Goal: Information Seeking & Learning: Learn about a topic

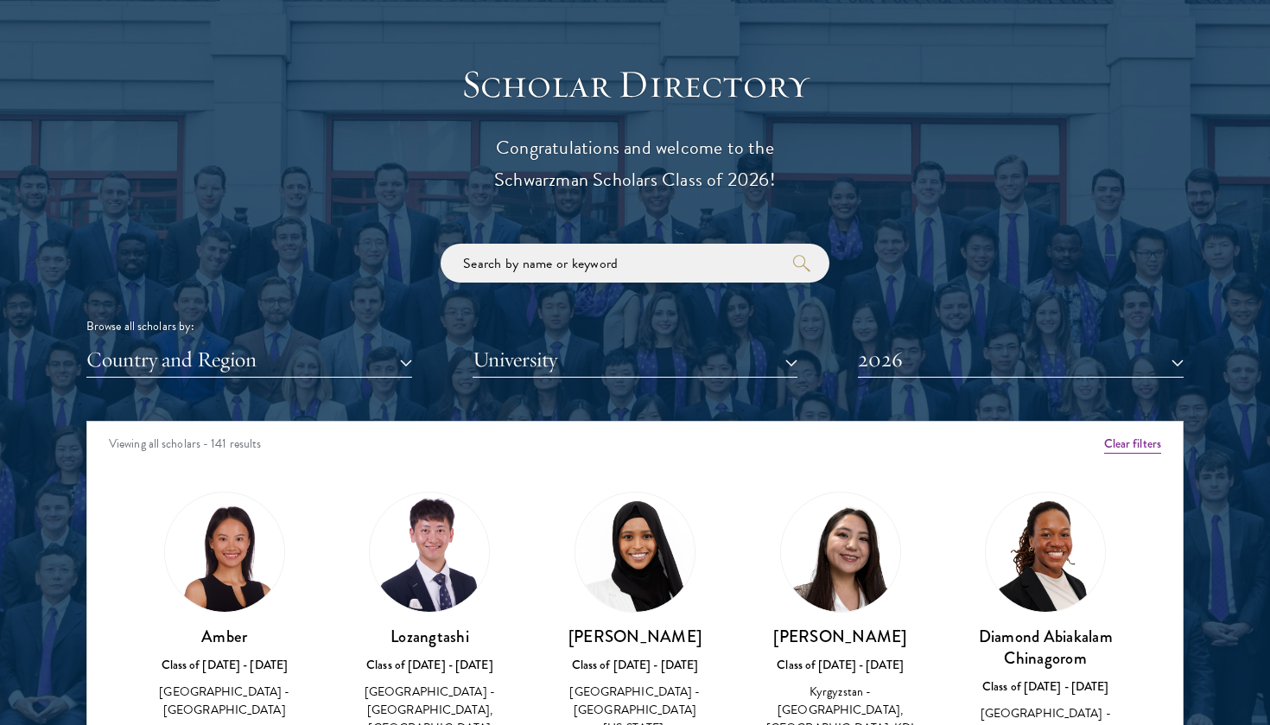
scroll to position [2034, 0]
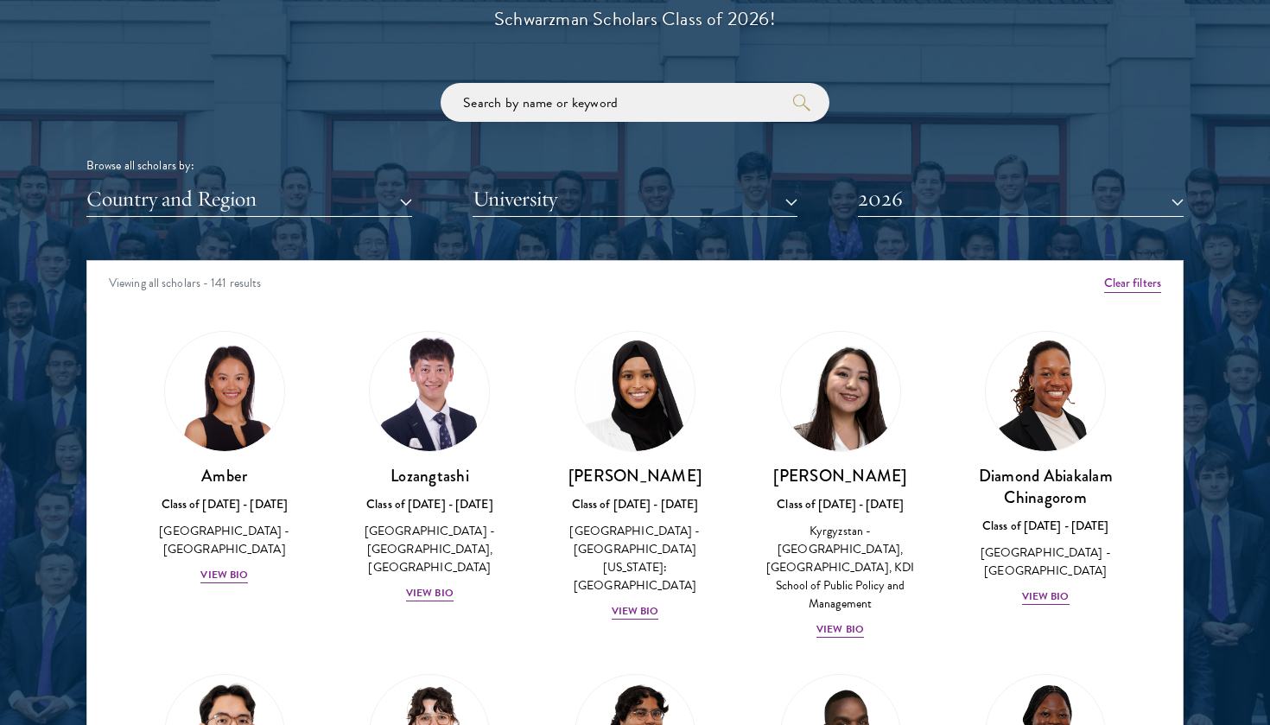
click at [326, 198] on button "Country and Region" at bounding box center [249, 198] width 326 height 35
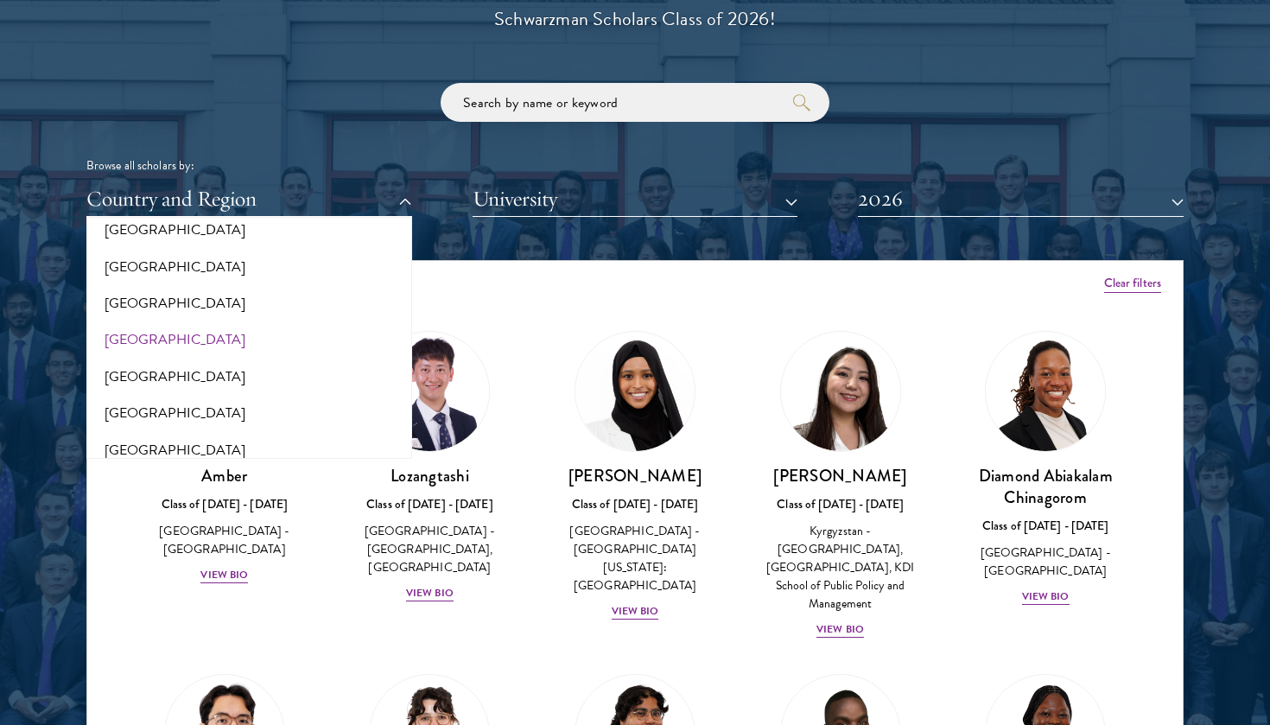
scroll to position [317, 0]
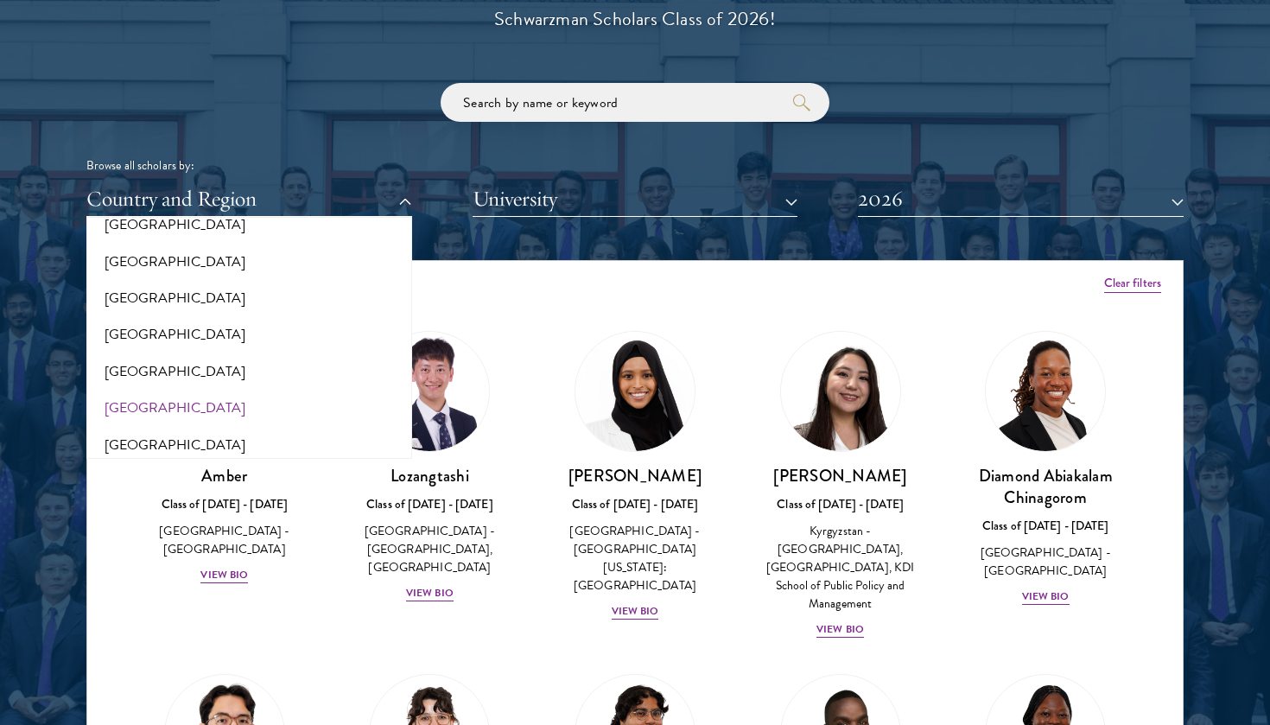
click at [130, 398] on button "[GEOGRAPHIC_DATA]" at bounding box center [249, 408] width 315 height 36
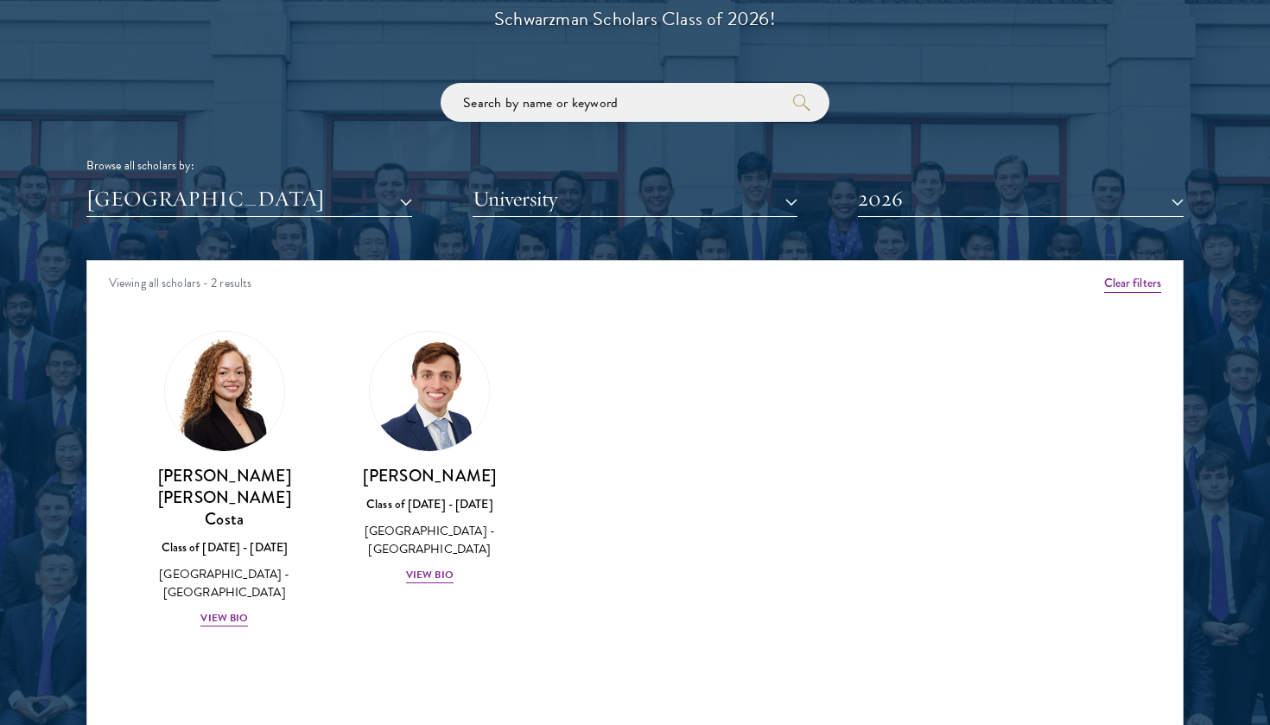
click at [1007, 187] on button "2026" at bounding box center [1021, 198] width 326 height 35
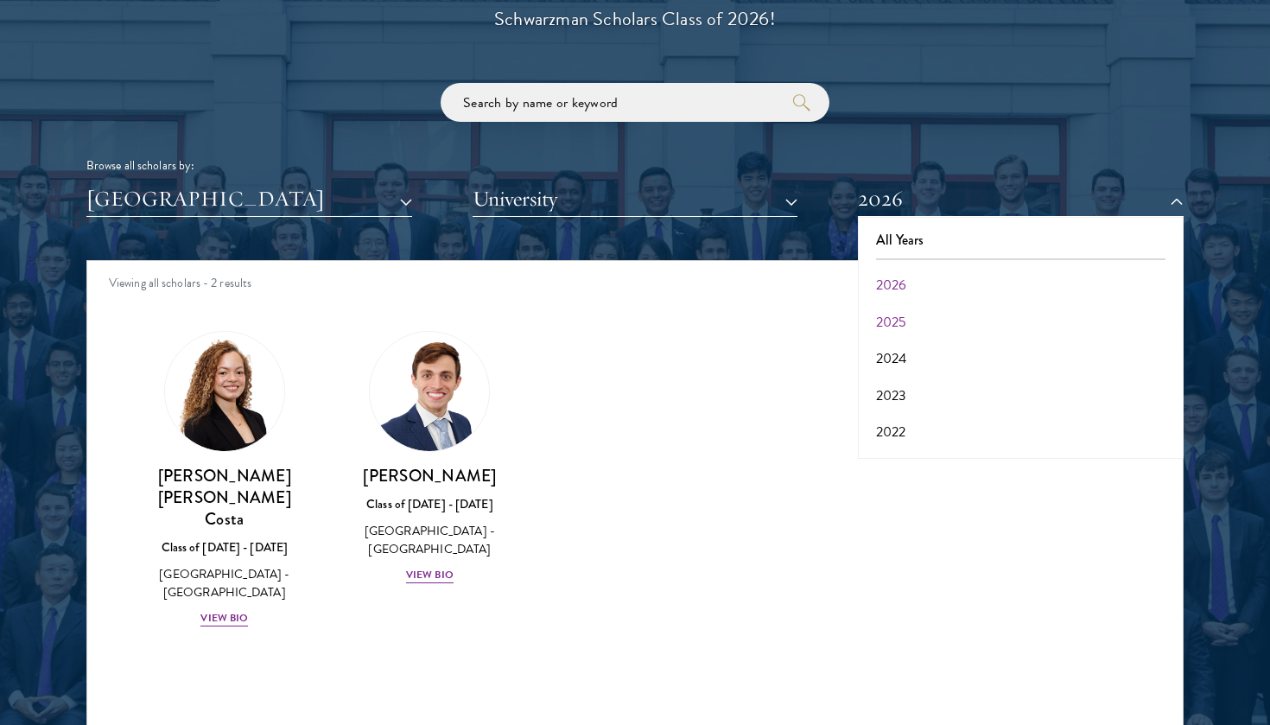
click at [928, 316] on button "2025" at bounding box center [1020, 322] width 315 height 36
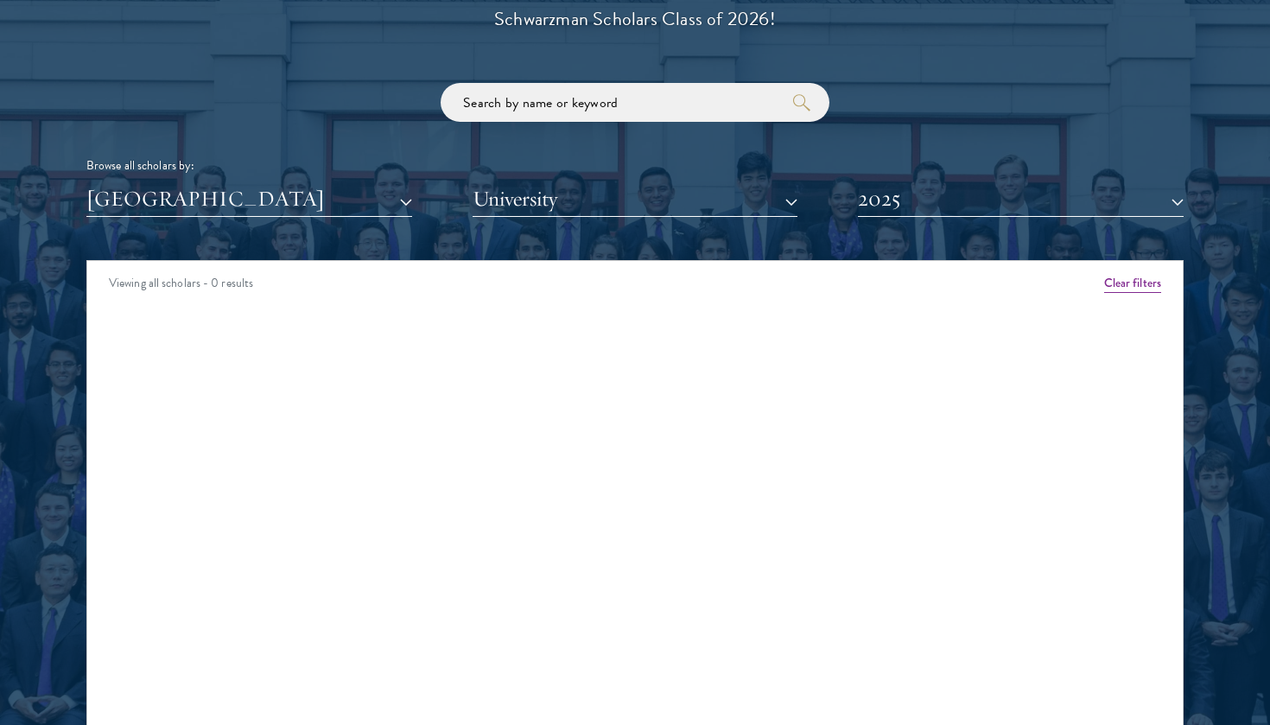
scroll to position [2148, 0]
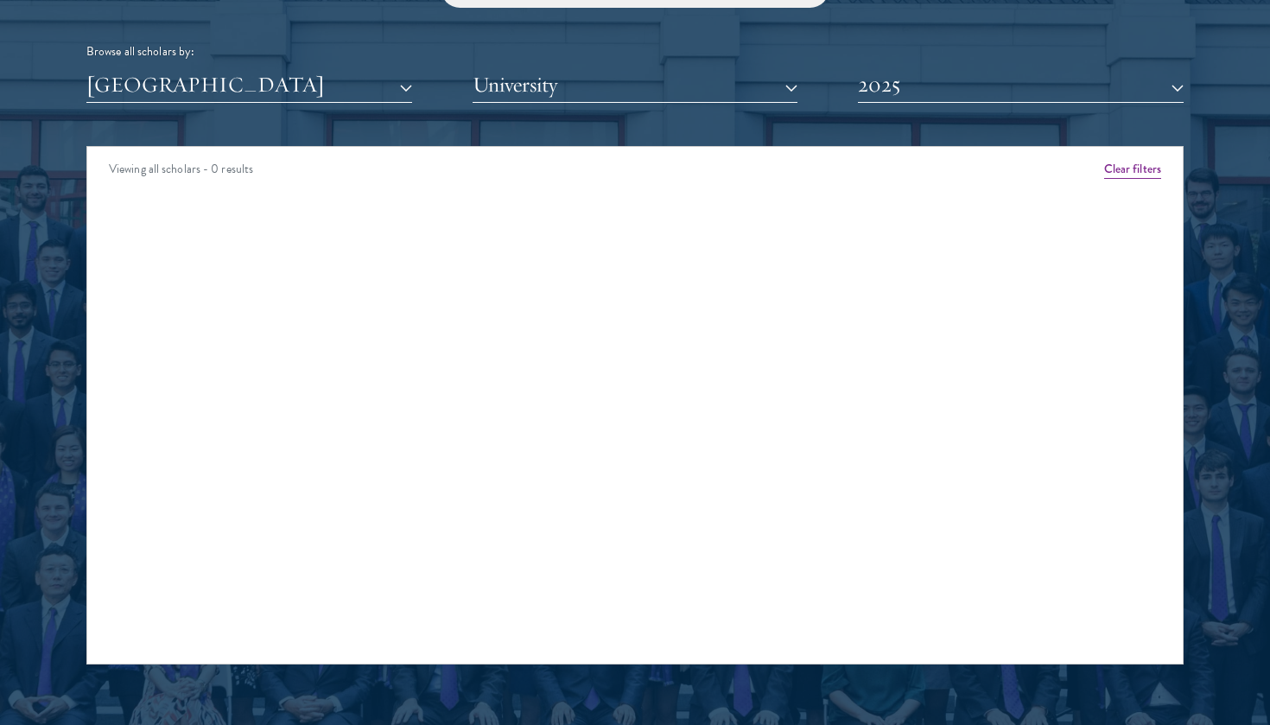
click at [964, 75] on button "2025" at bounding box center [1021, 84] width 326 height 35
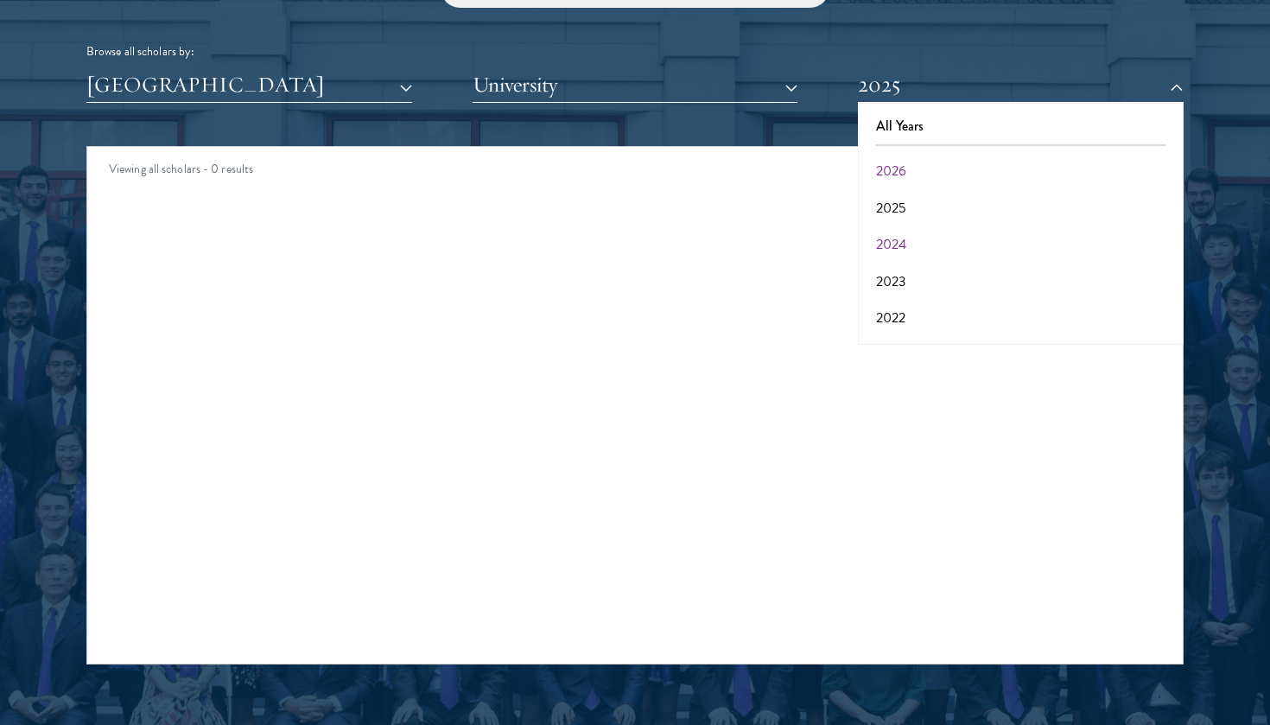
click at [910, 228] on button "2024" at bounding box center [1020, 244] width 315 height 36
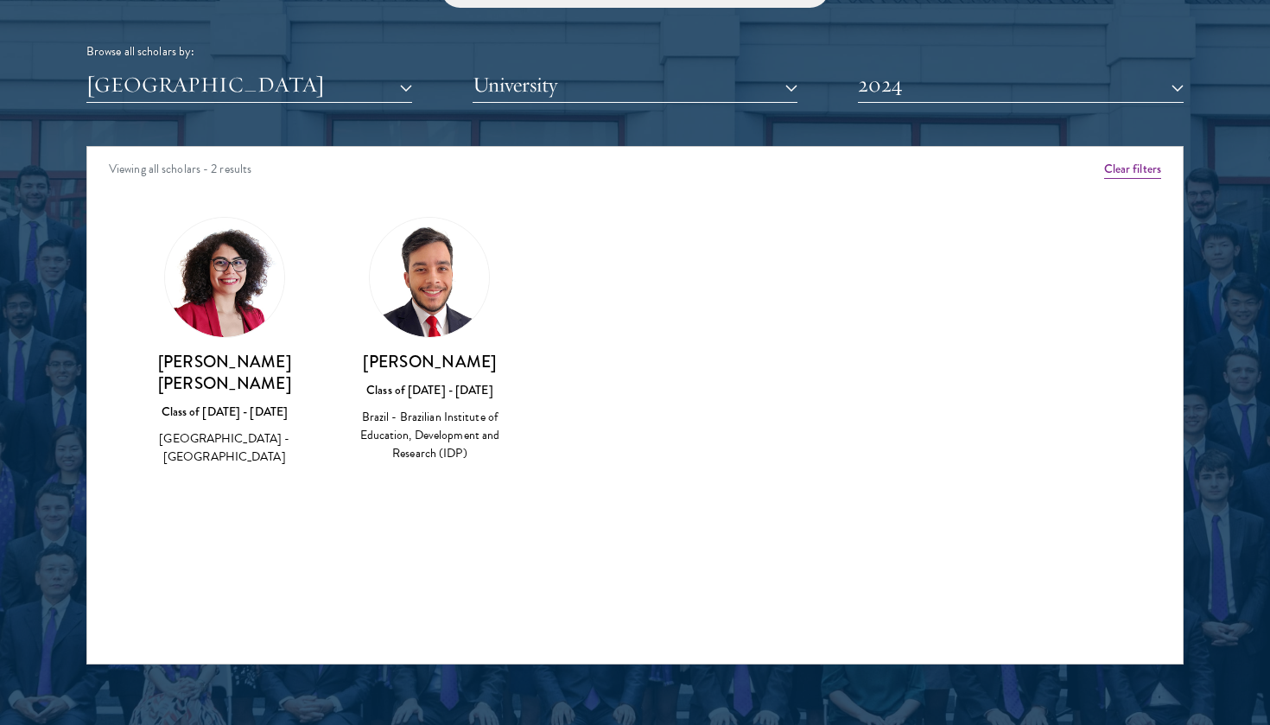
click at [219, 284] on img at bounding box center [224, 277] width 119 height 119
click at [228, 413] on div "Class of [DATE] - [DATE]" at bounding box center [224, 412] width 171 height 18
click at [454, 352] on h3 "[PERSON_NAME]" at bounding box center [430, 362] width 171 height 22
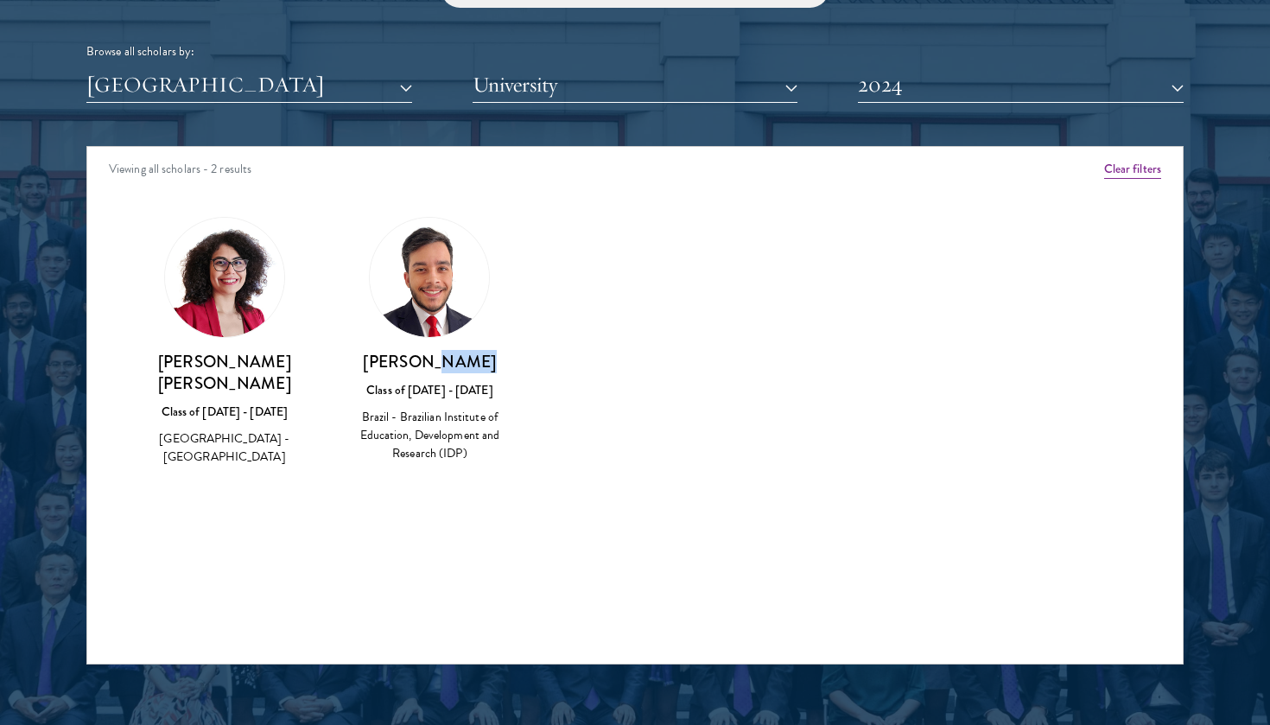
click at [454, 352] on h3 "[PERSON_NAME]" at bounding box center [430, 362] width 171 height 22
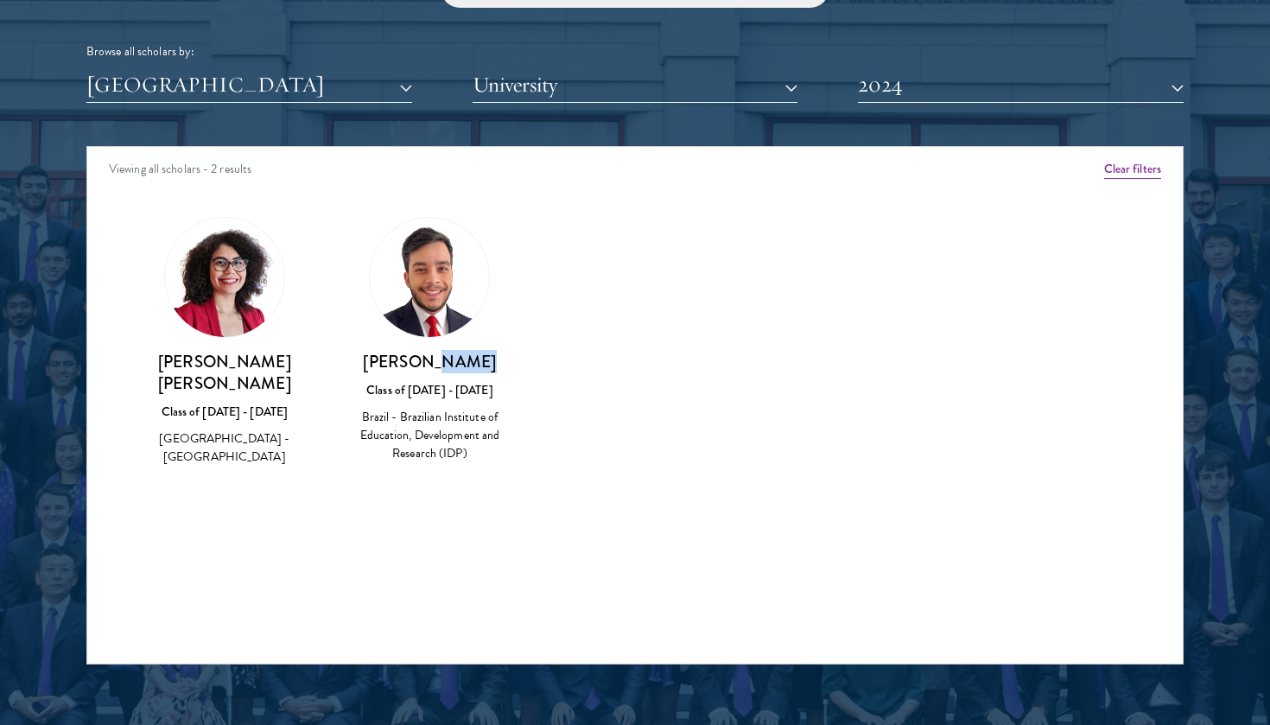
click at [454, 352] on h3 "[PERSON_NAME]" at bounding box center [430, 362] width 171 height 22
click at [896, 67] on button "2024" at bounding box center [1021, 84] width 326 height 35
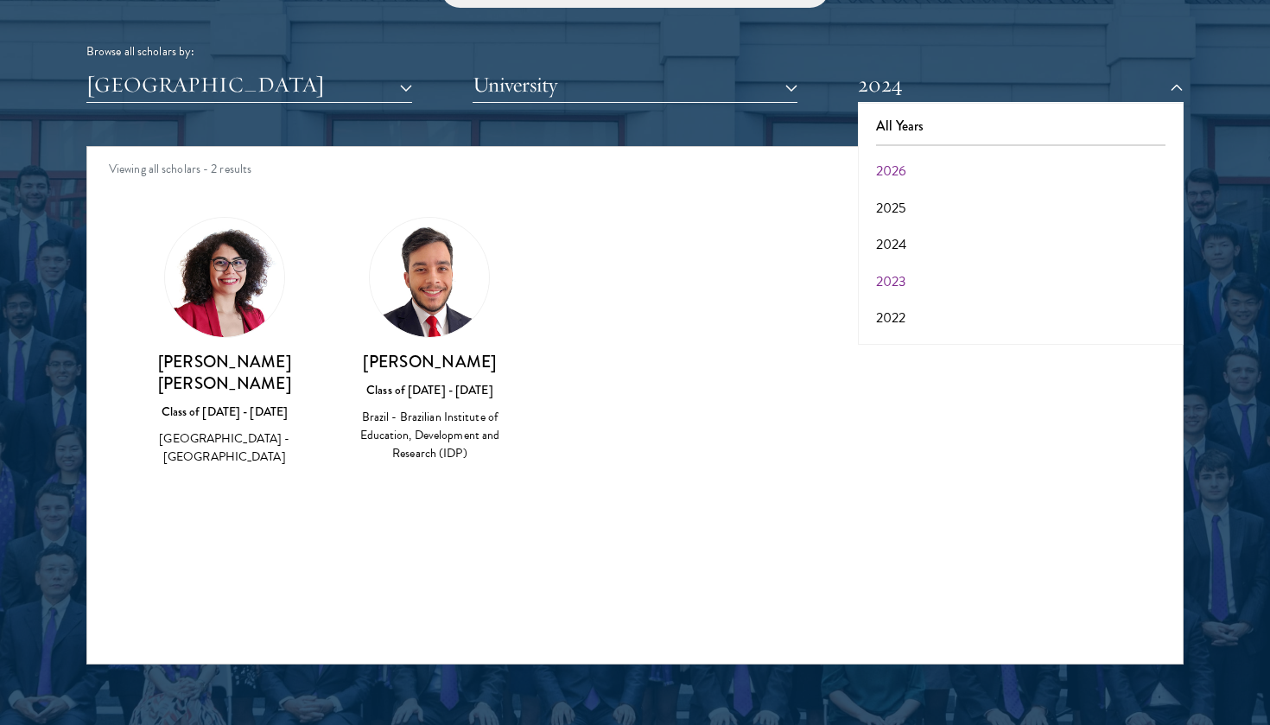
click at [911, 278] on button "2023" at bounding box center [1020, 282] width 315 height 36
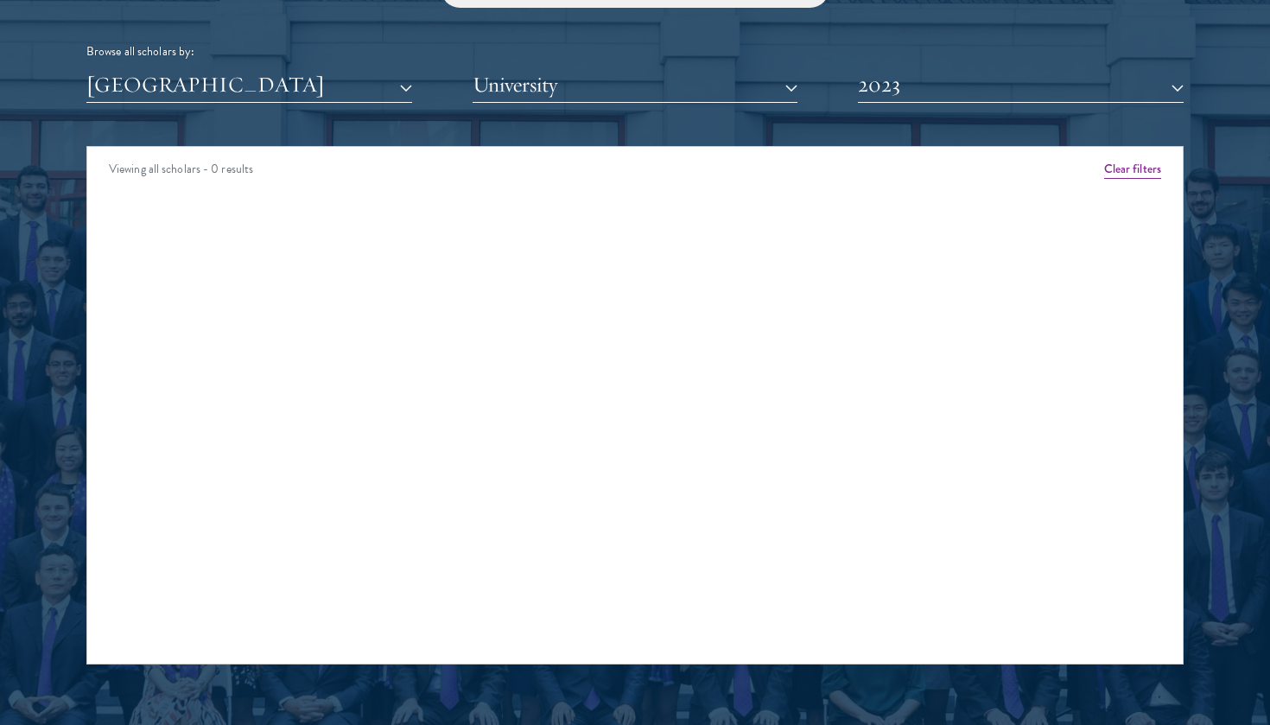
click at [913, 86] on button "2023" at bounding box center [1021, 84] width 326 height 35
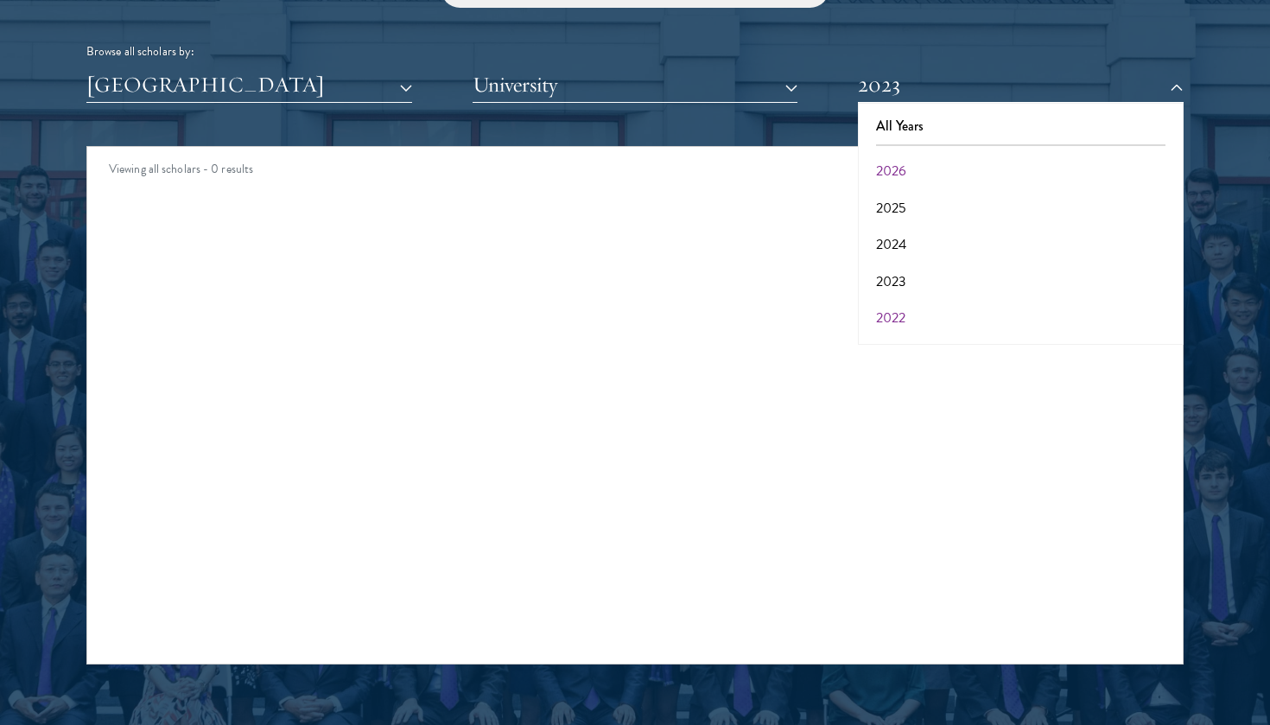
click at [920, 317] on button "2022" at bounding box center [1020, 318] width 315 height 36
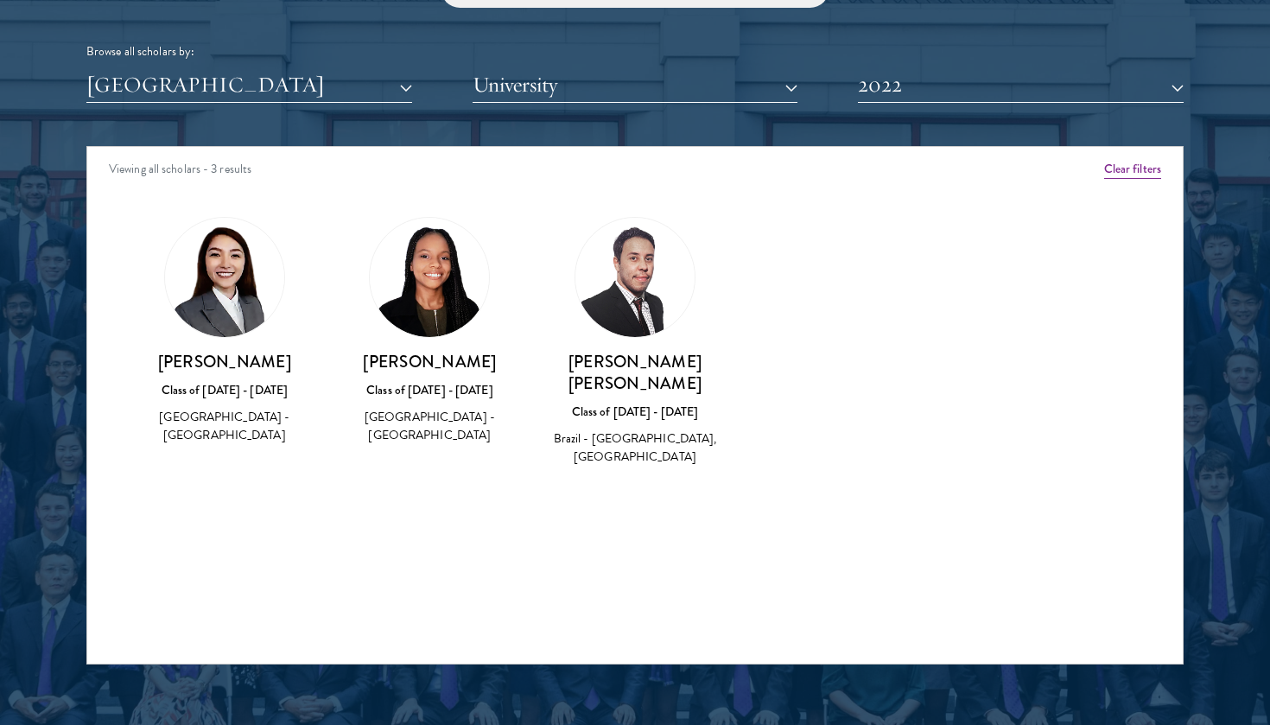
click at [908, 78] on button "2022" at bounding box center [1021, 84] width 326 height 35
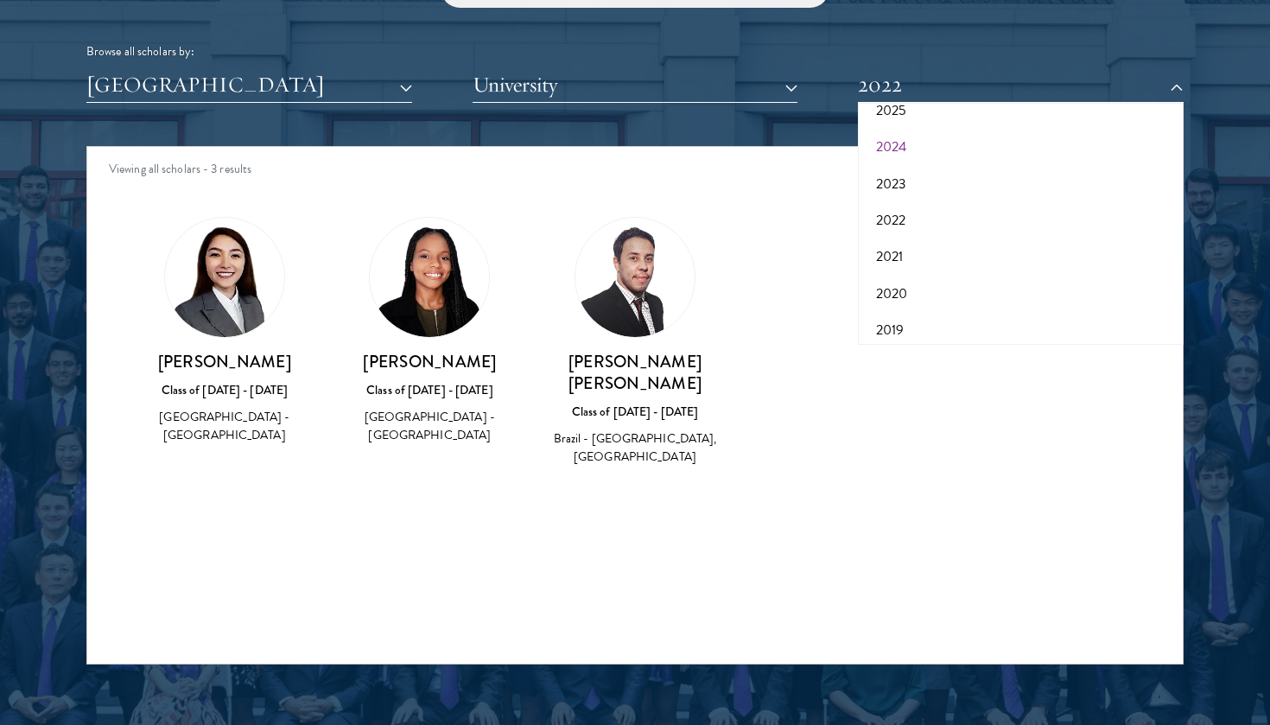
scroll to position [99, 0]
click at [919, 249] on button "2021" at bounding box center [1020, 255] width 315 height 36
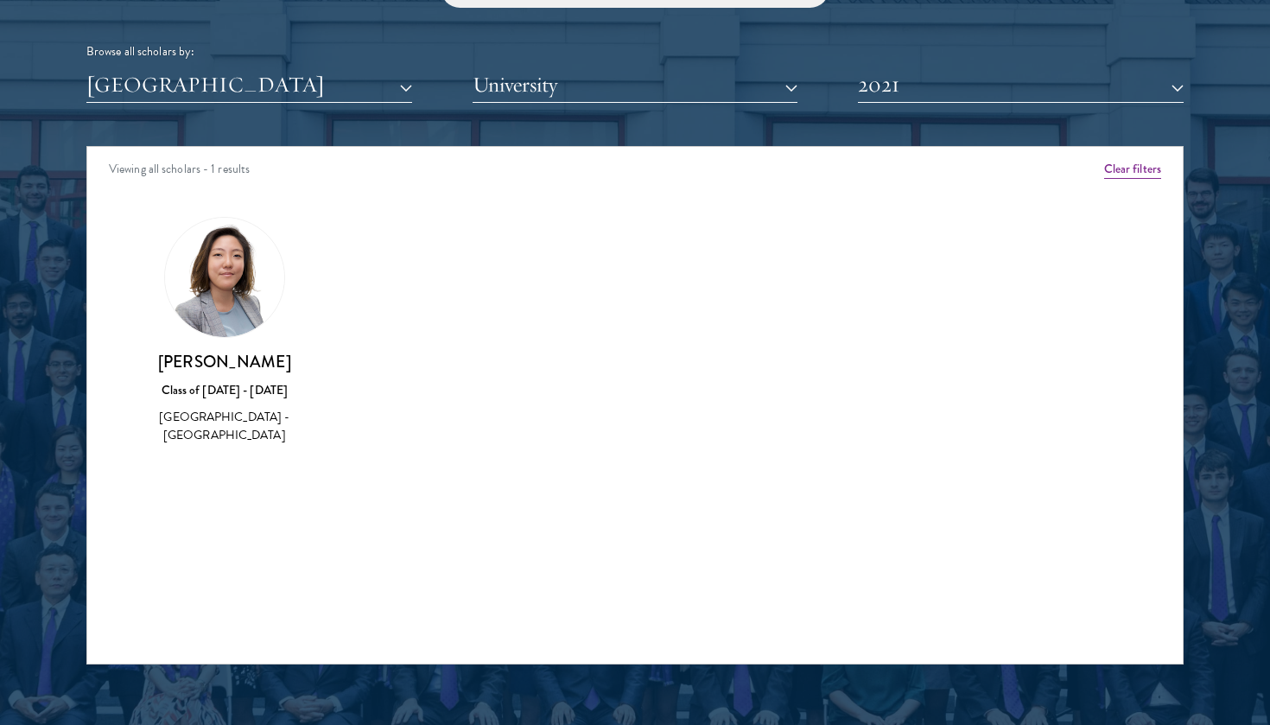
click at [226, 270] on img at bounding box center [224, 277] width 119 height 119
click at [990, 86] on button "2021" at bounding box center [1021, 84] width 326 height 35
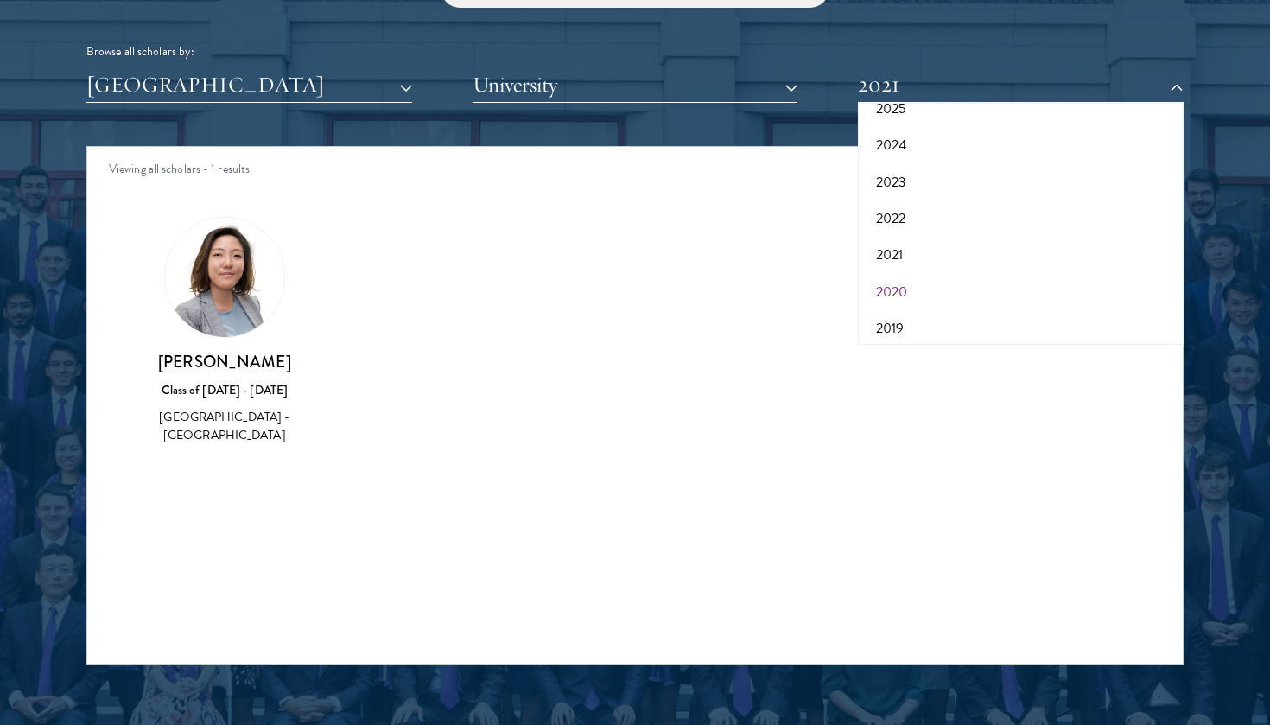
click at [891, 283] on button "2020" at bounding box center [1020, 292] width 315 height 36
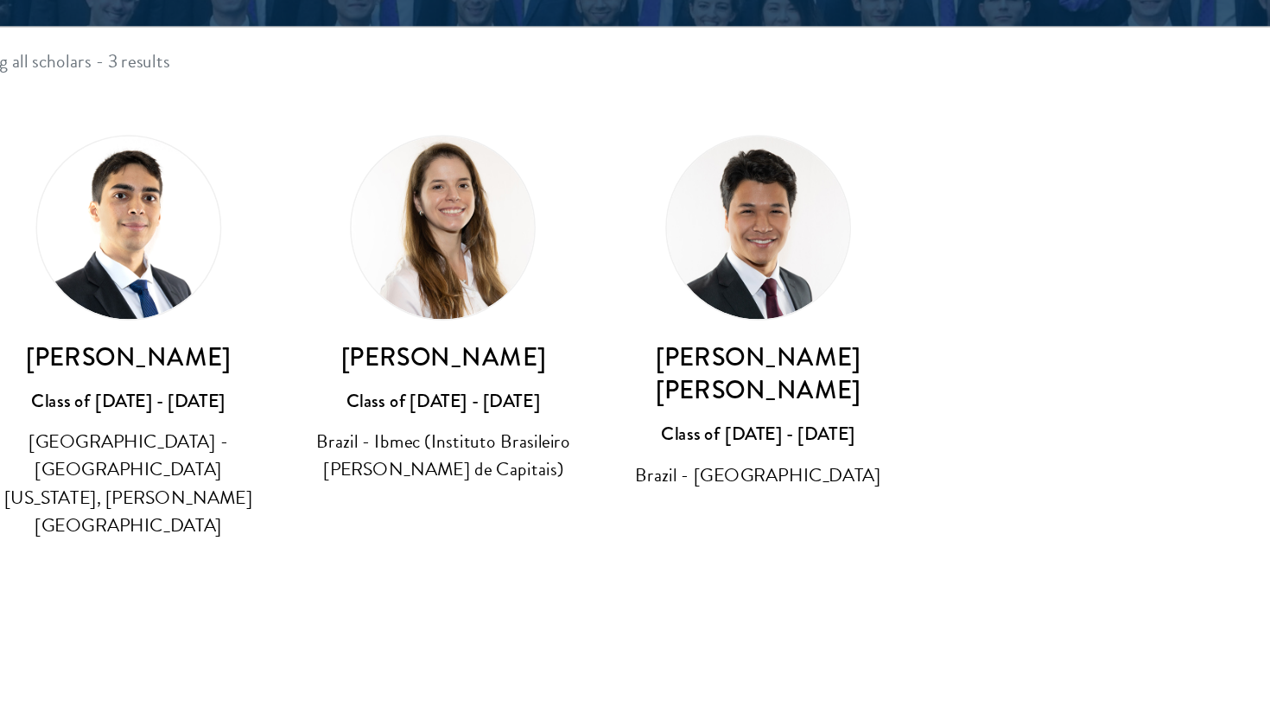
scroll to position [2149, 0]
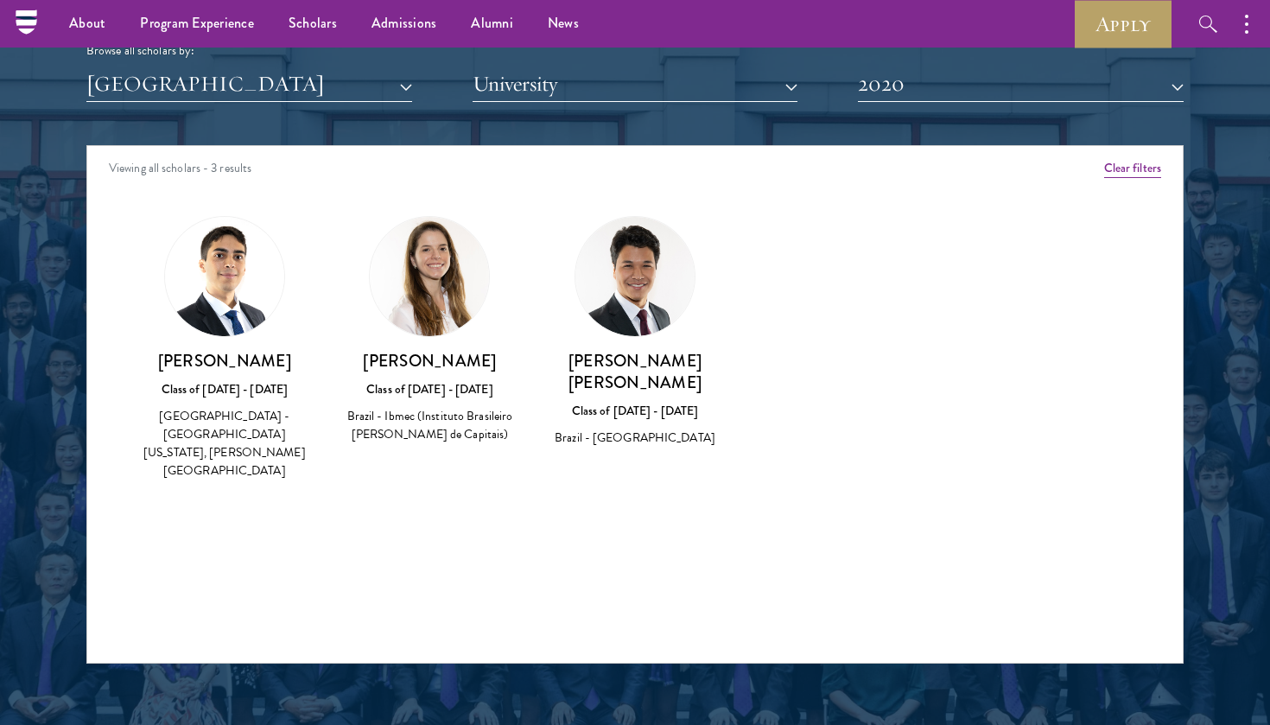
click at [933, 80] on button "2020" at bounding box center [1021, 84] width 326 height 35
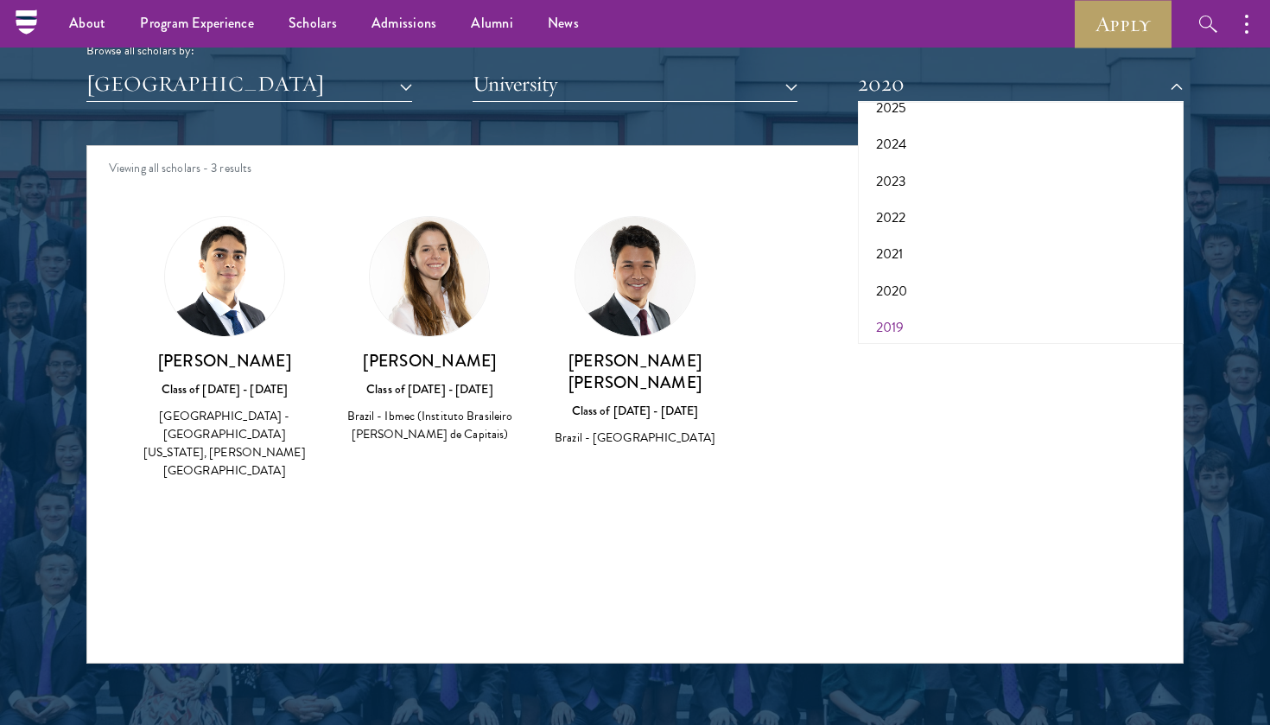
scroll to position [150, 0]
click at [917, 259] on button "2019" at bounding box center [1020, 277] width 315 height 36
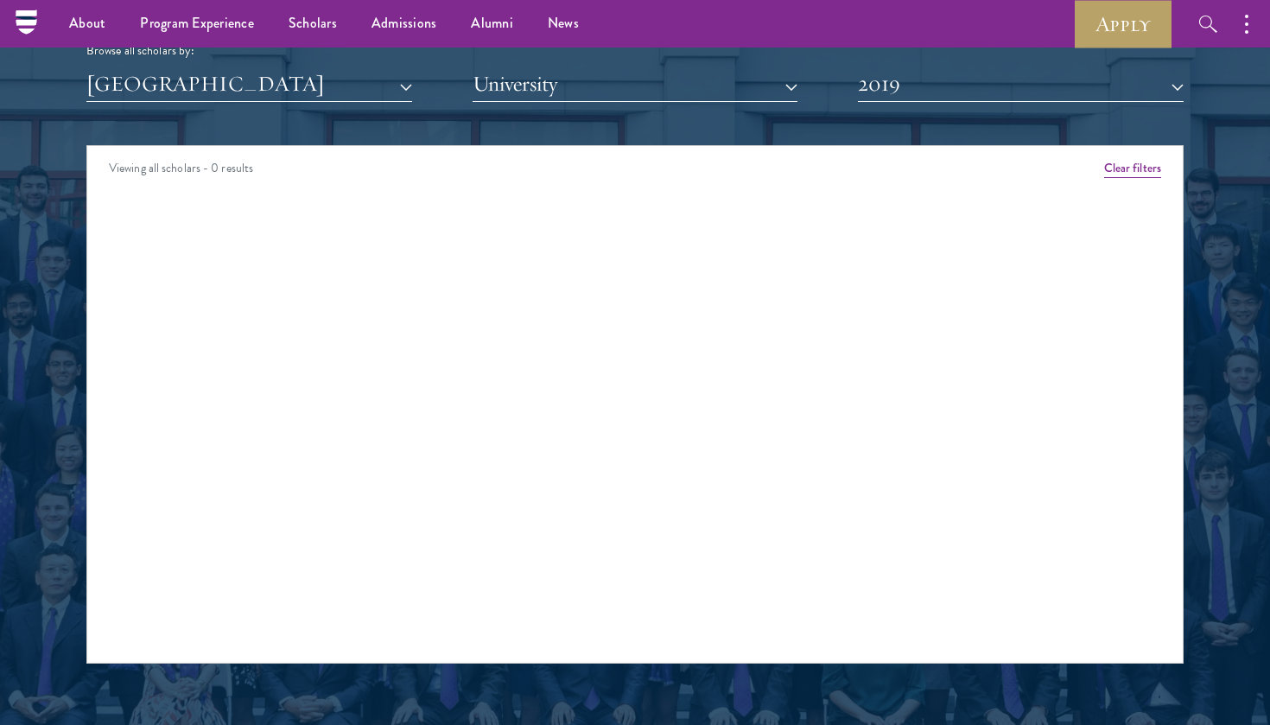
click at [939, 93] on button "2019" at bounding box center [1021, 84] width 326 height 35
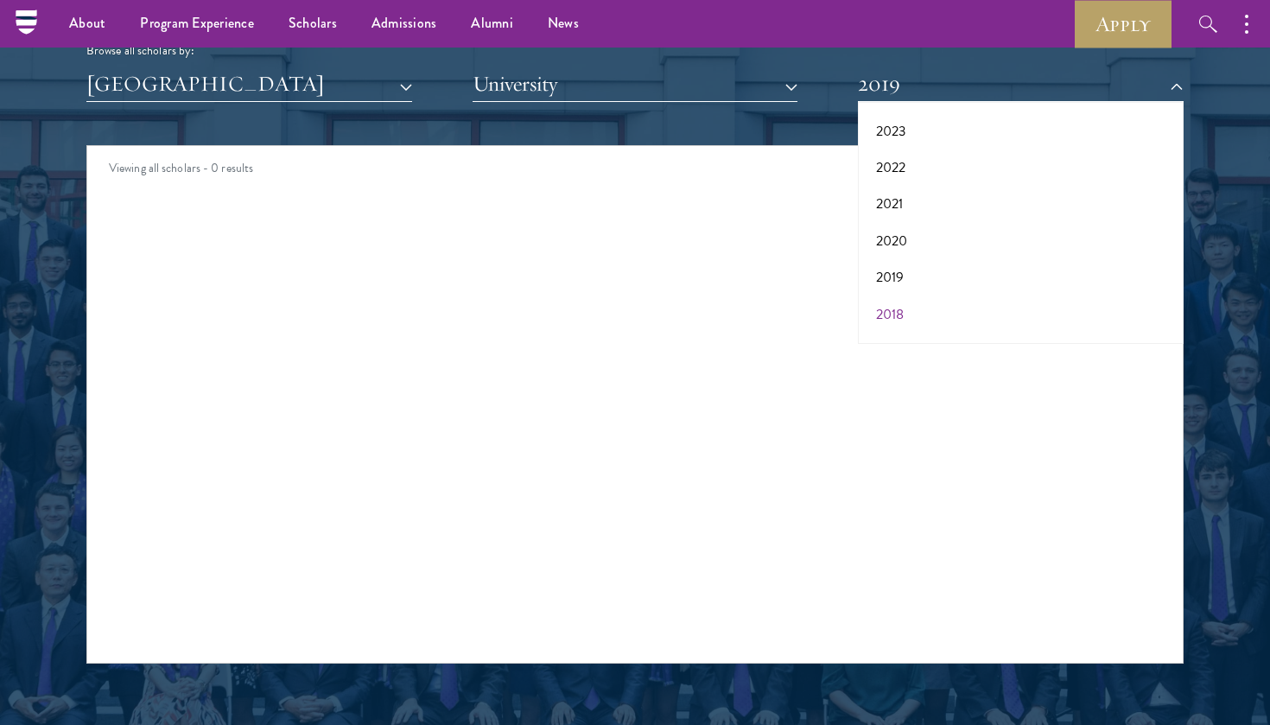
click at [906, 299] on button "2018" at bounding box center [1020, 314] width 315 height 36
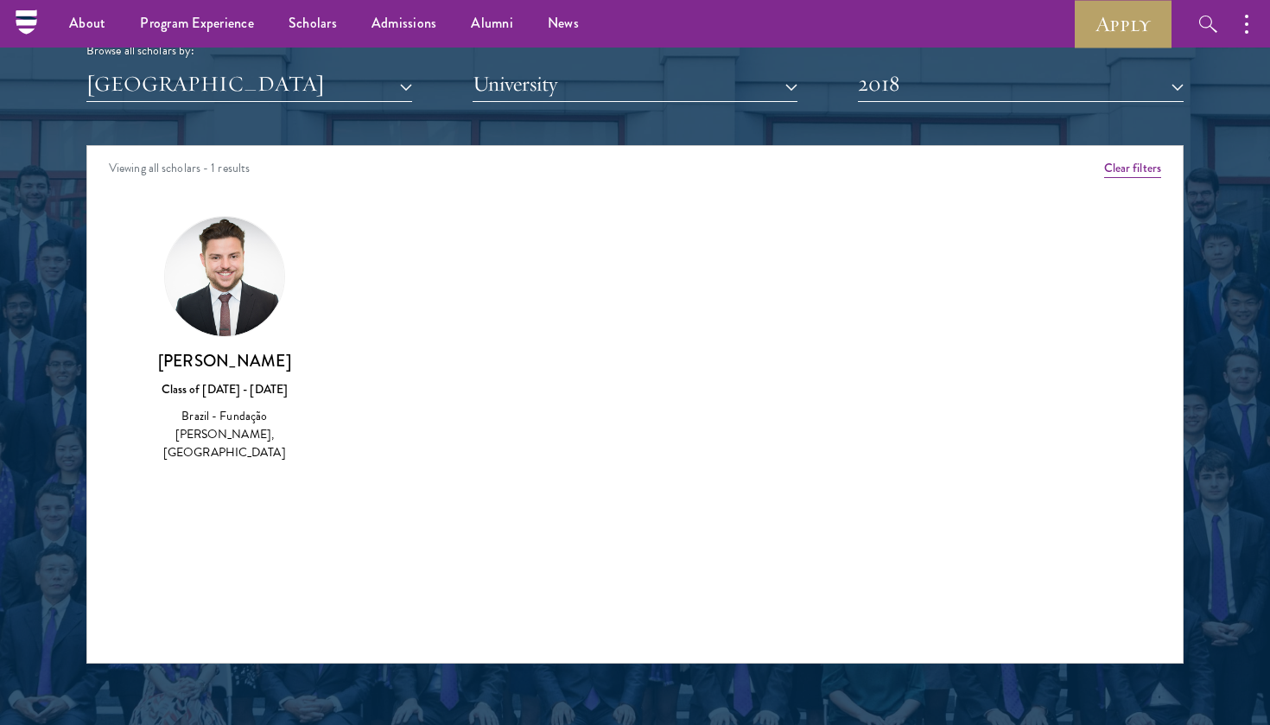
click at [925, 90] on button "2018" at bounding box center [1021, 84] width 326 height 35
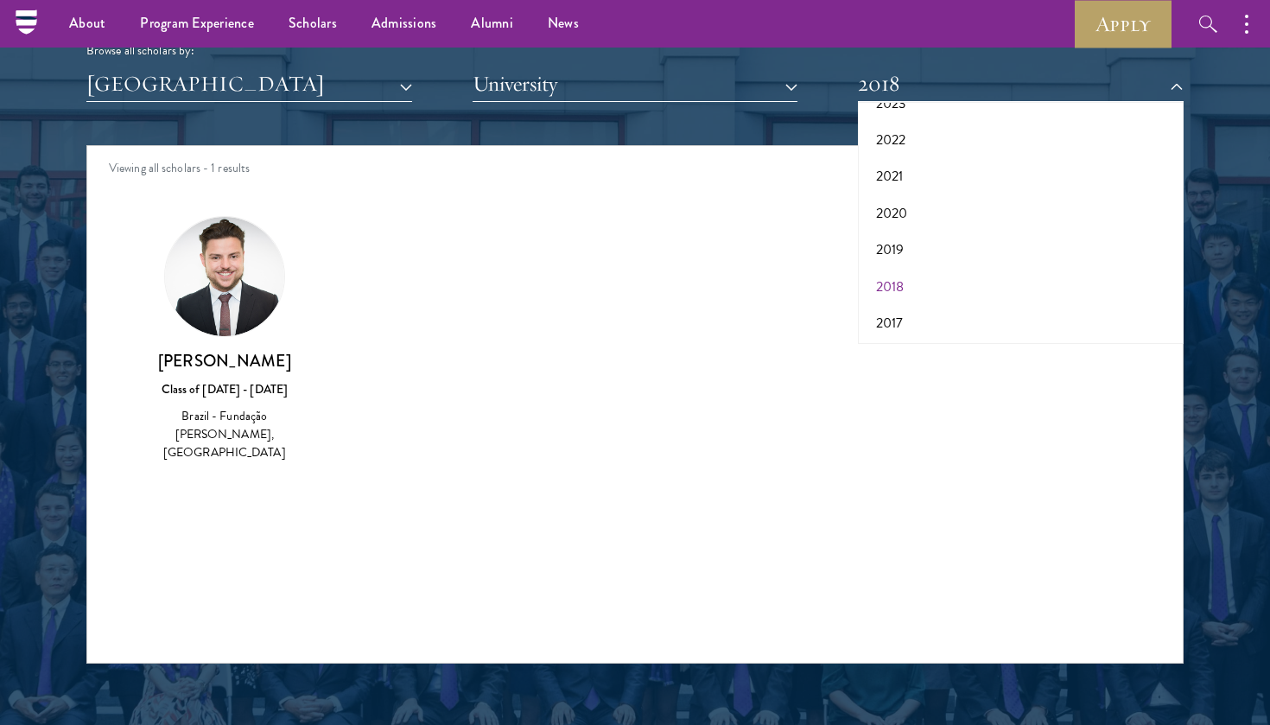
scroll to position [176, 0]
click at [901, 321] on button "2017" at bounding box center [1020, 324] width 315 height 36
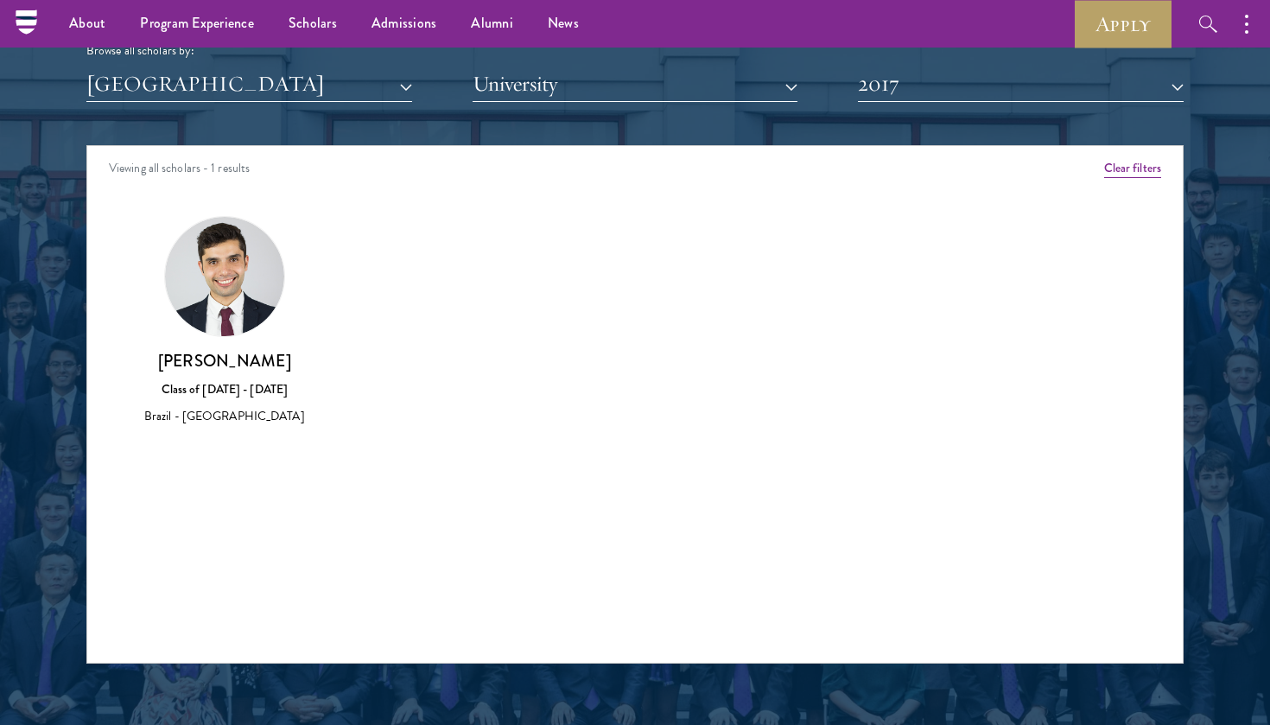
click at [917, 86] on button "2017" at bounding box center [1021, 84] width 326 height 35
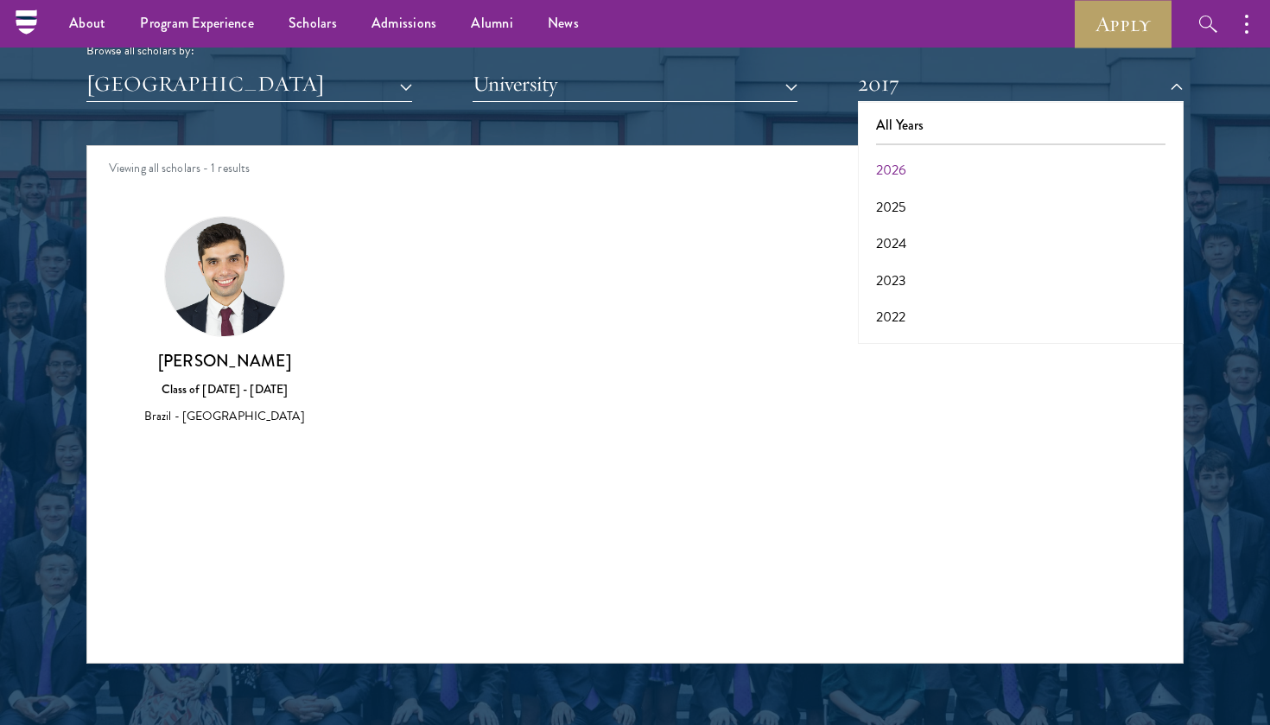
click at [901, 158] on button "2026" at bounding box center [1020, 170] width 315 height 36
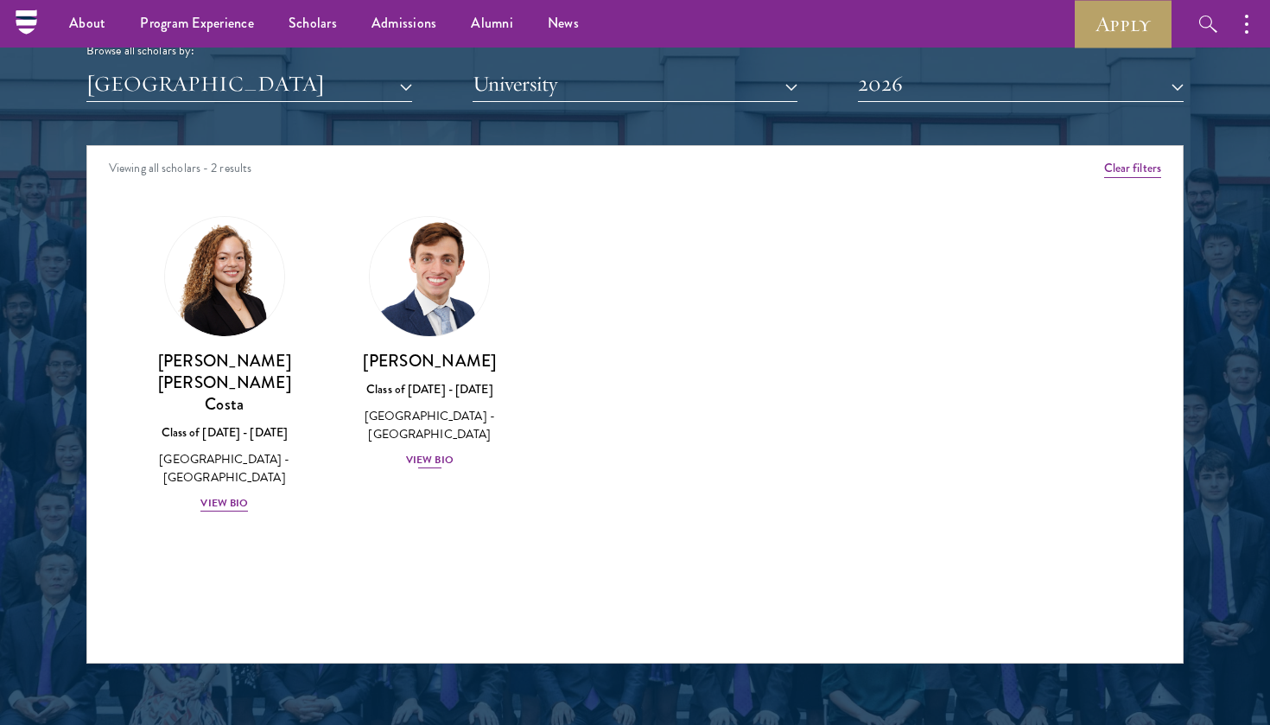
click at [435, 462] on div "View Bio" at bounding box center [430, 460] width 48 height 16
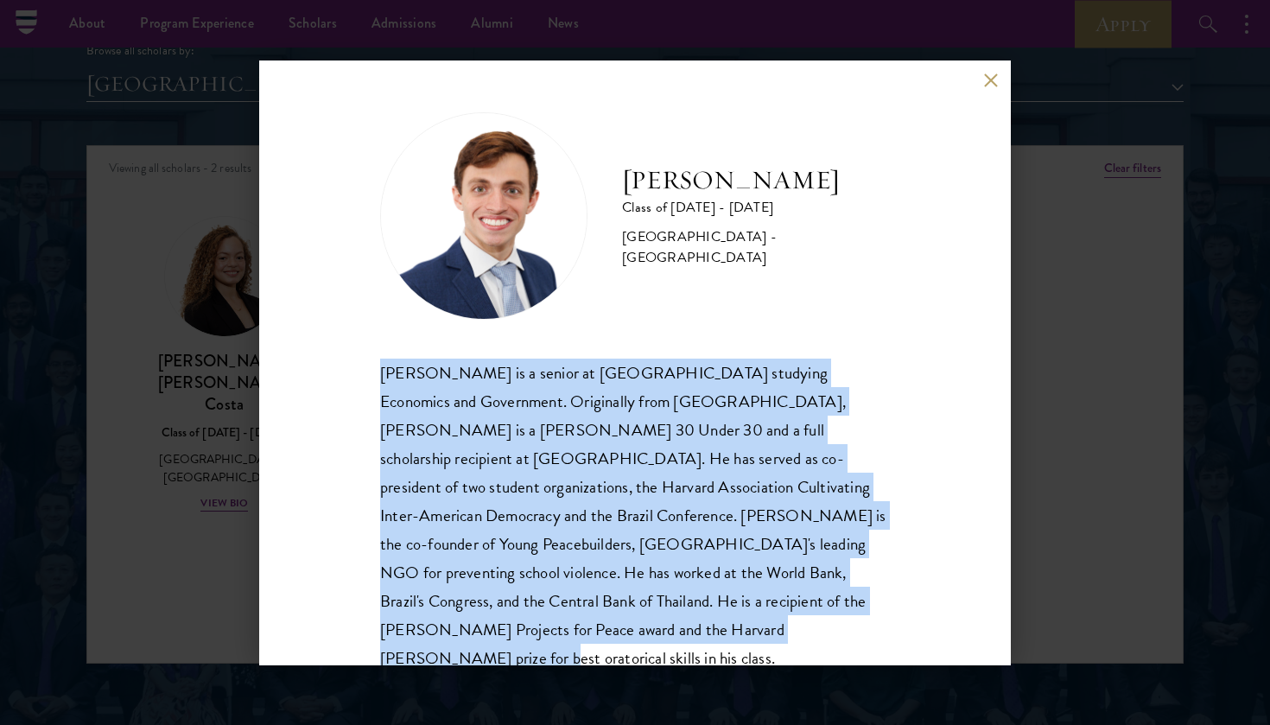
drag, startPoint x: 382, startPoint y: 369, endPoint x: 507, endPoint y: 638, distance: 296.6
click at [507, 638] on div "[PERSON_NAME] is a senior at [GEOGRAPHIC_DATA] studying Economics and Governmen…" at bounding box center [635, 530] width 510 height 343
copy div "[PERSON_NAME] is a senior at [GEOGRAPHIC_DATA] studying Economics and Governmen…"
click at [1111, 394] on div "[PERSON_NAME] Class of [DATE] - [DATE] [GEOGRAPHIC_DATA] - [GEOGRAPHIC_DATA] [P…" at bounding box center [635, 362] width 1270 height 725
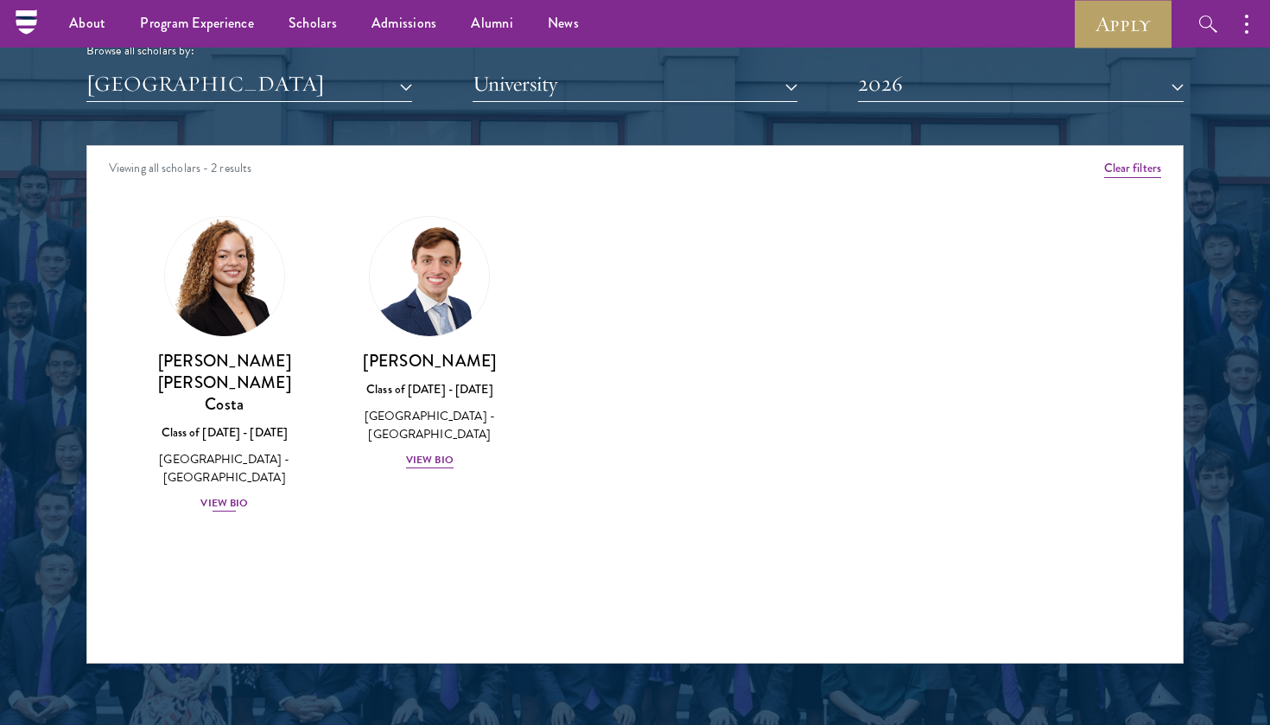
click at [225, 495] on div "View Bio" at bounding box center [225, 503] width 48 height 16
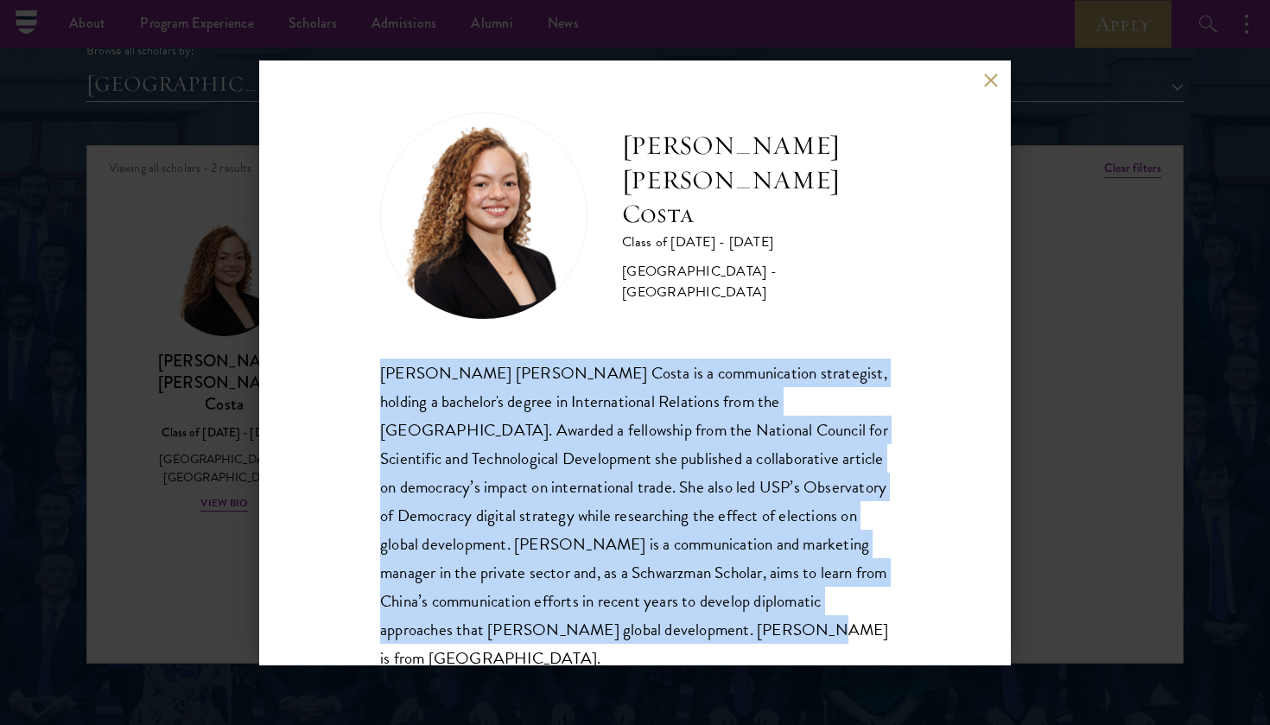
drag, startPoint x: 383, startPoint y: 370, endPoint x: 727, endPoint y: 633, distance: 432.8
click at [727, 633] on div "[PERSON_NAME] [PERSON_NAME] Costa is a communication strategist, holding a bach…" at bounding box center [635, 516] width 510 height 315
copy div "[PERSON_NAME] [PERSON_NAME] Costa is a communication strategist, holding a bach…"
click at [992, 82] on button at bounding box center [990, 80] width 15 height 15
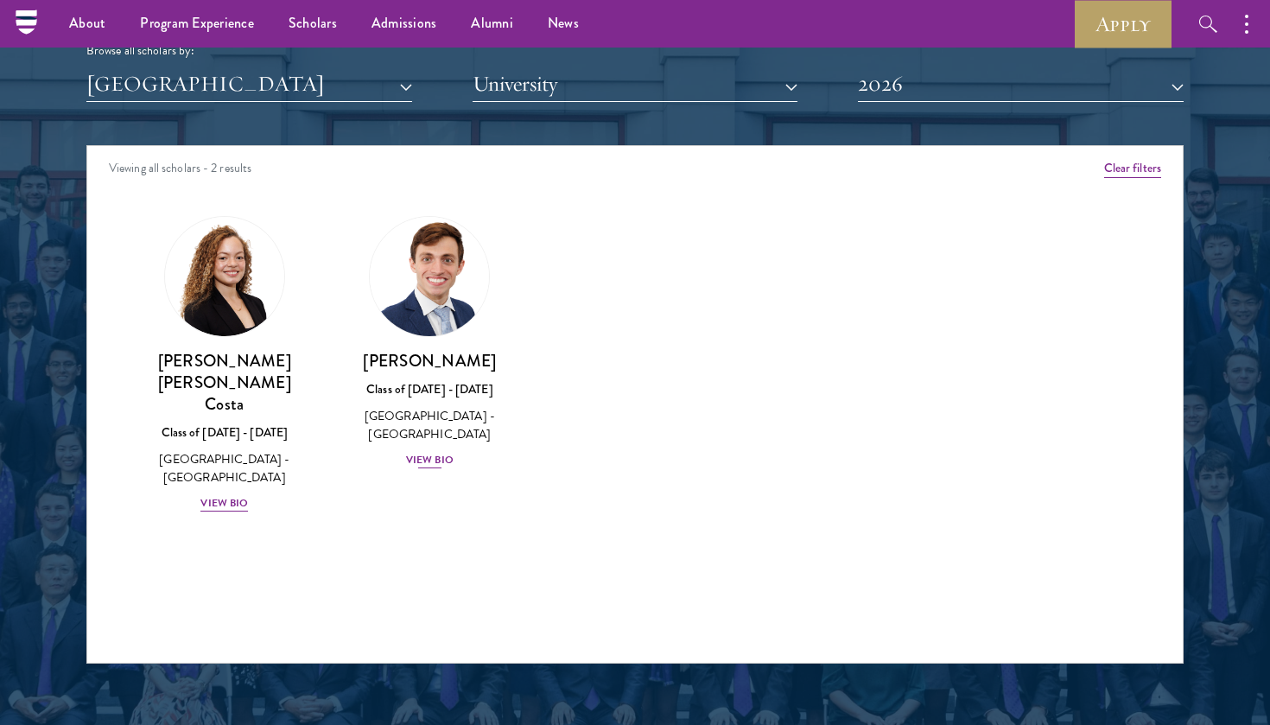
click at [420, 453] on div "View Bio" at bounding box center [430, 460] width 48 height 16
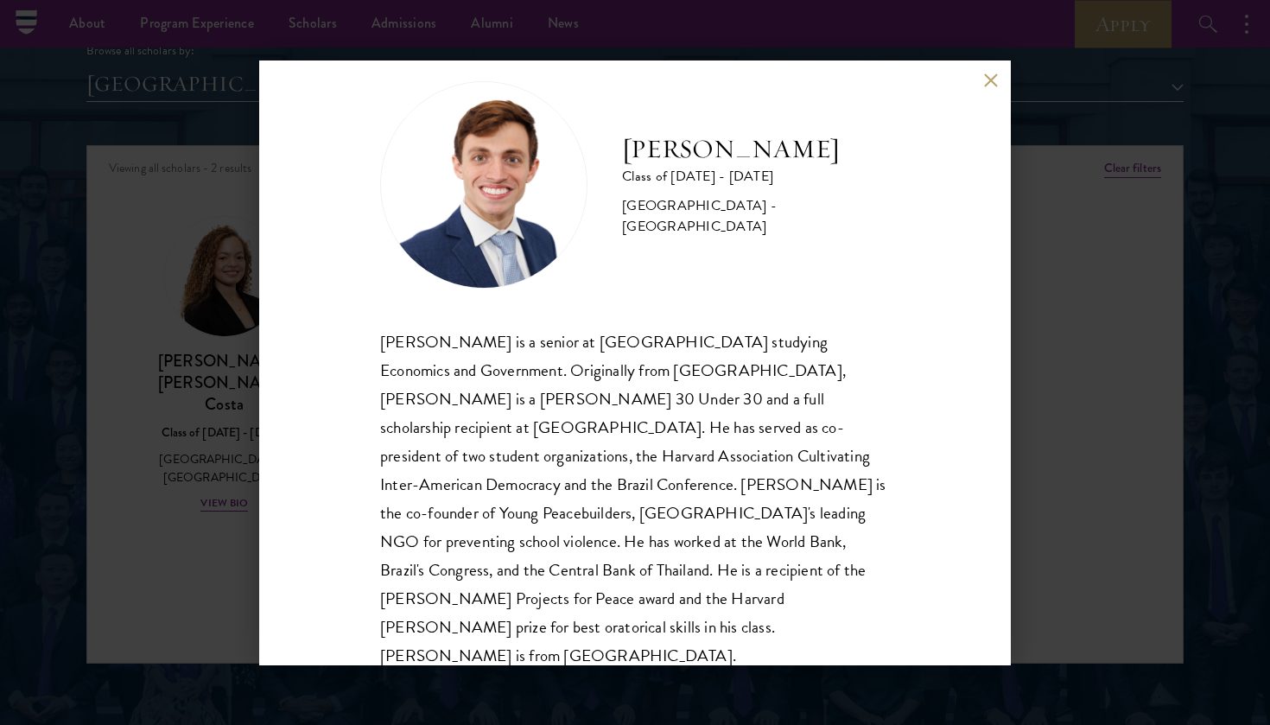
scroll to position [30, 0]
click at [591, 392] on div "[PERSON_NAME] is a senior at [GEOGRAPHIC_DATA] studying Economics and Governmen…" at bounding box center [635, 499] width 510 height 343
click at [988, 73] on button at bounding box center [990, 80] width 15 height 15
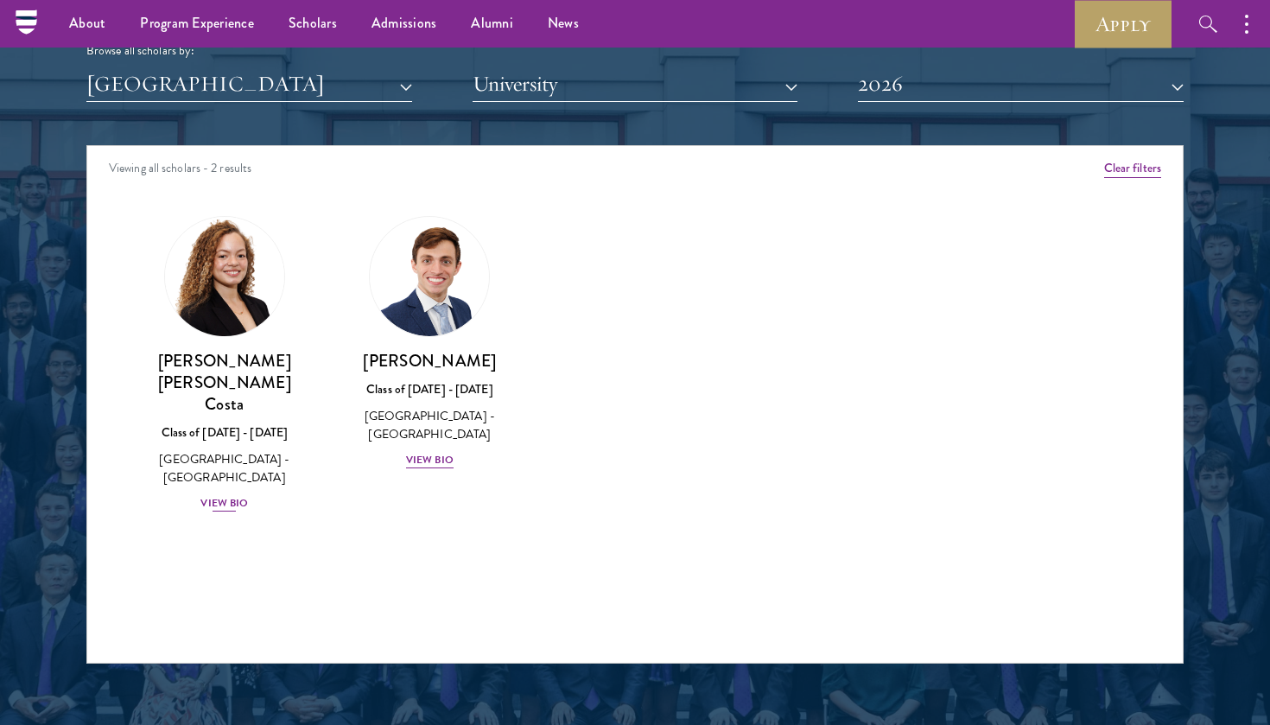
click at [229, 495] on div "View Bio" at bounding box center [225, 503] width 48 height 16
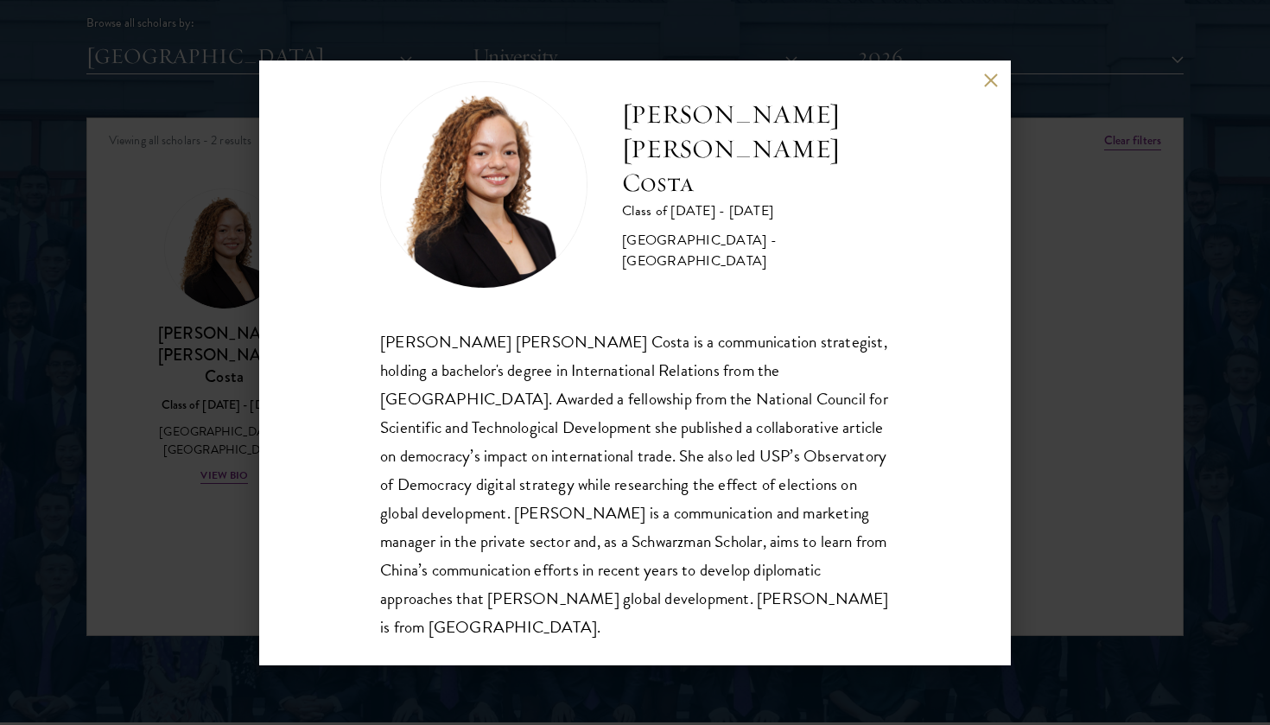
scroll to position [30, 0]
click at [989, 78] on button at bounding box center [990, 80] width 15 height 15
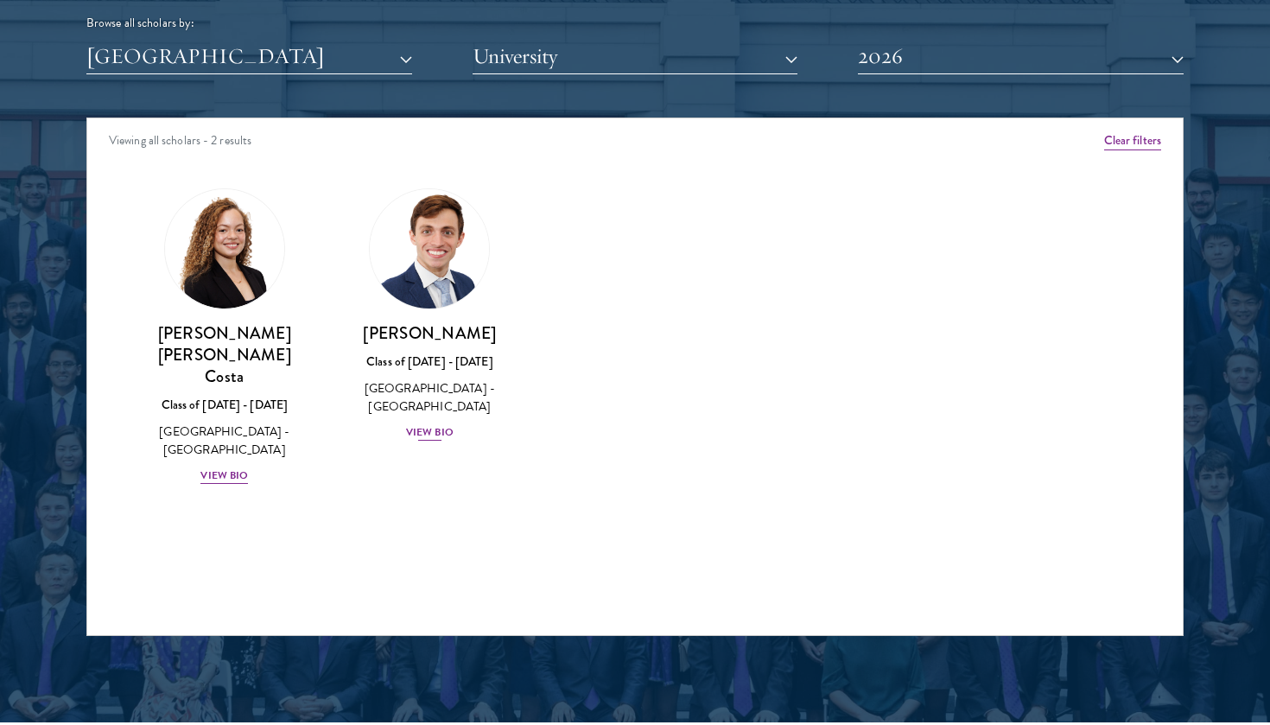
click at [433, 436] on div "View Bio" at bounding box center [430, 432] width 48 height 16
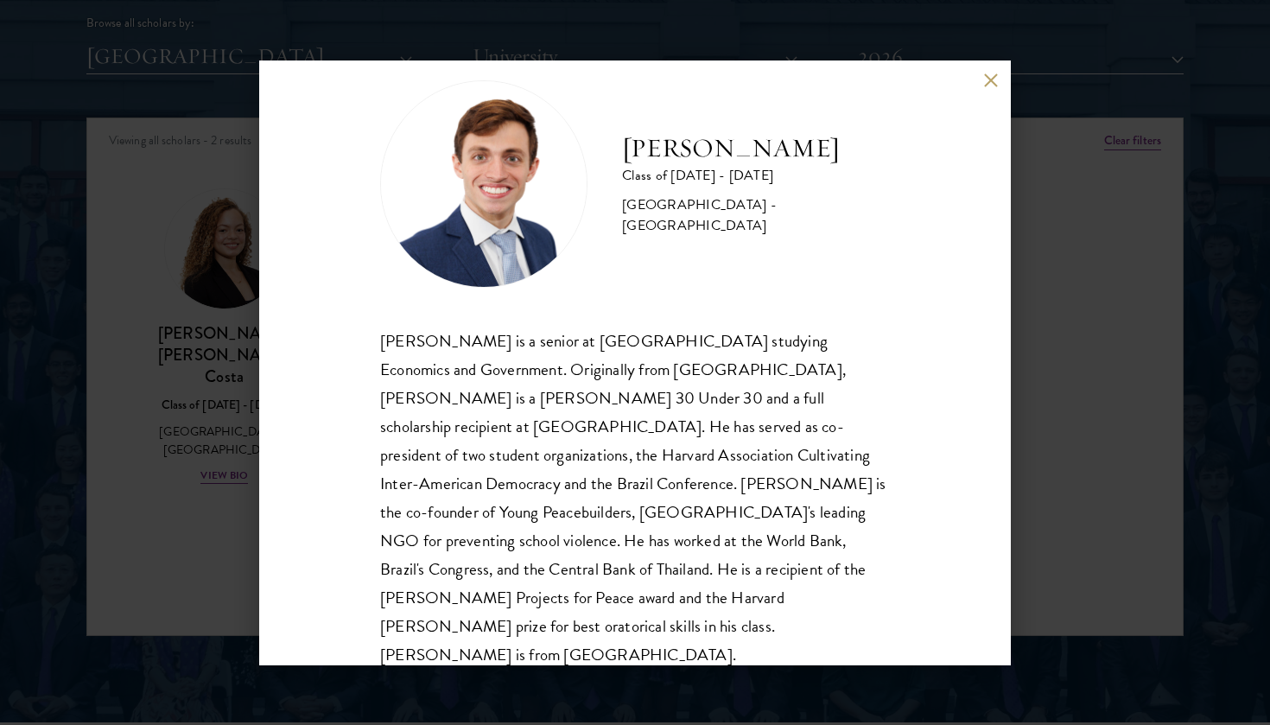
scroll to position [30, 0]
click at [992, 84] on button at bounding box center [990, 80] width 15 height 15
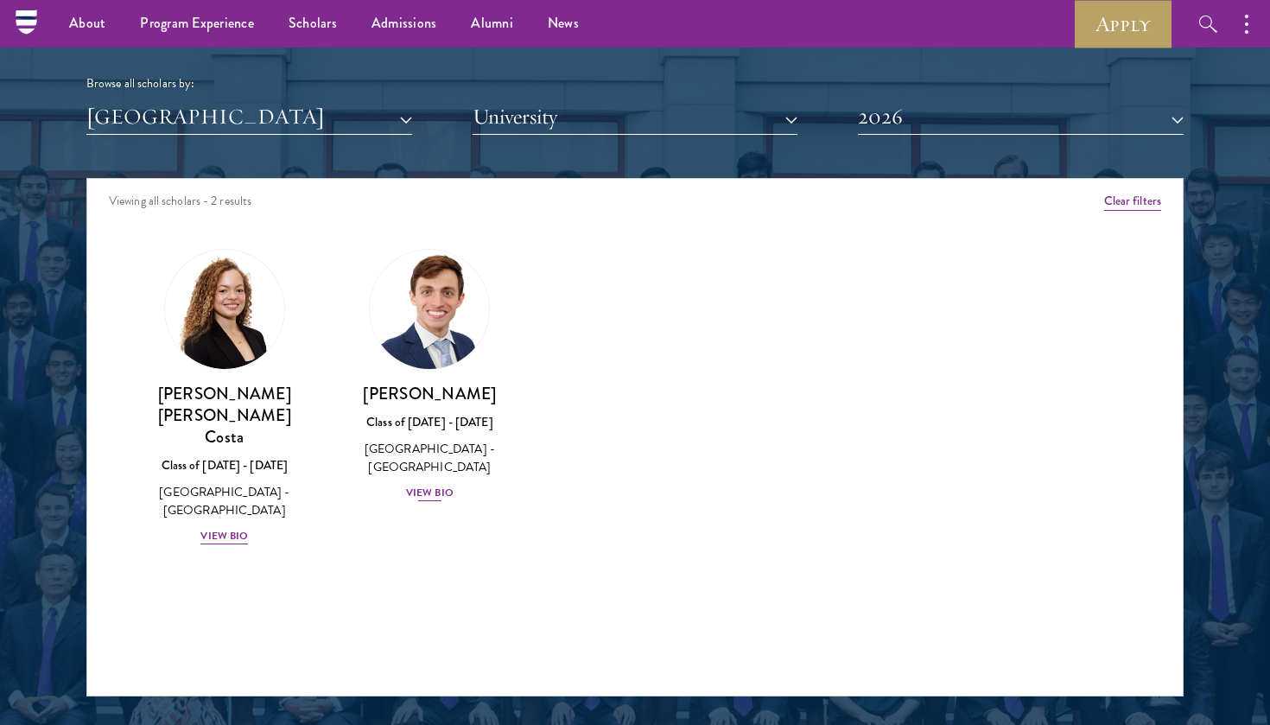
scroll to position [2111, 0]
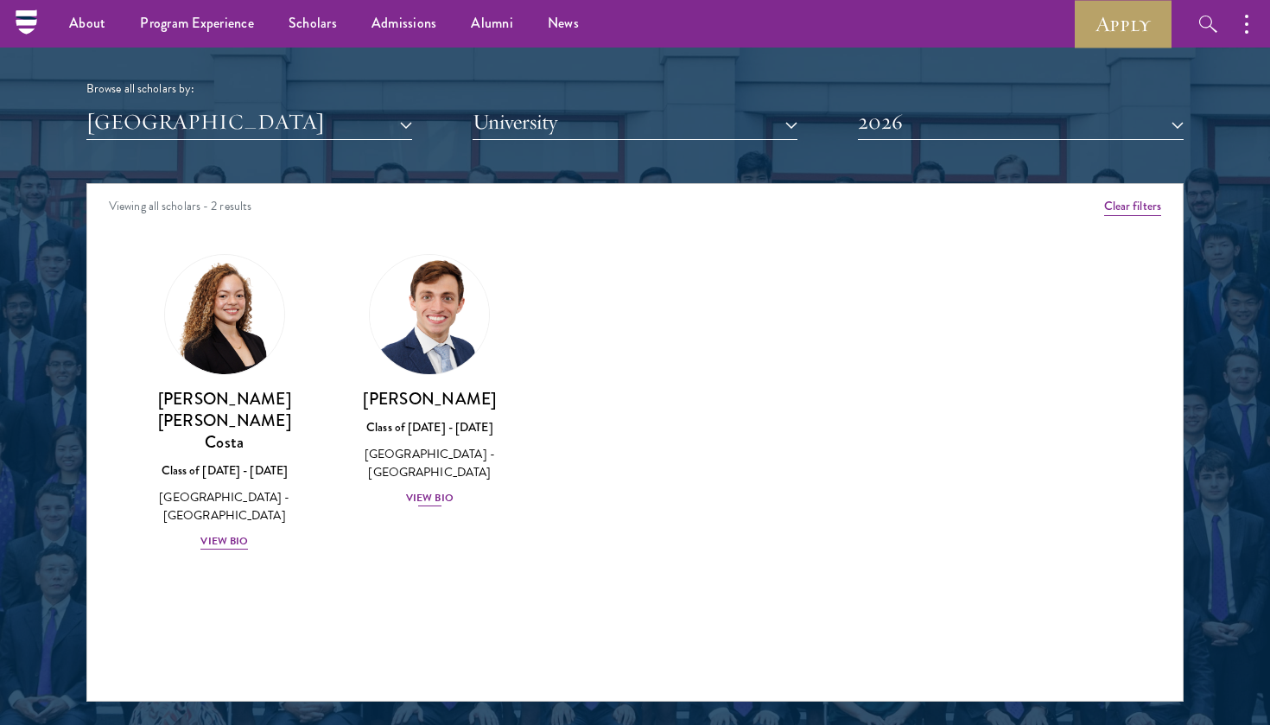
click at [432, 504] on div "[PERSON_NAME] Class of [DATE] - [DATE] [GEOGRAPHIC_DATA] - [GEOGRAPHIC_DATA] Vi…" at bounding box center [430, 448] width 171 height 120
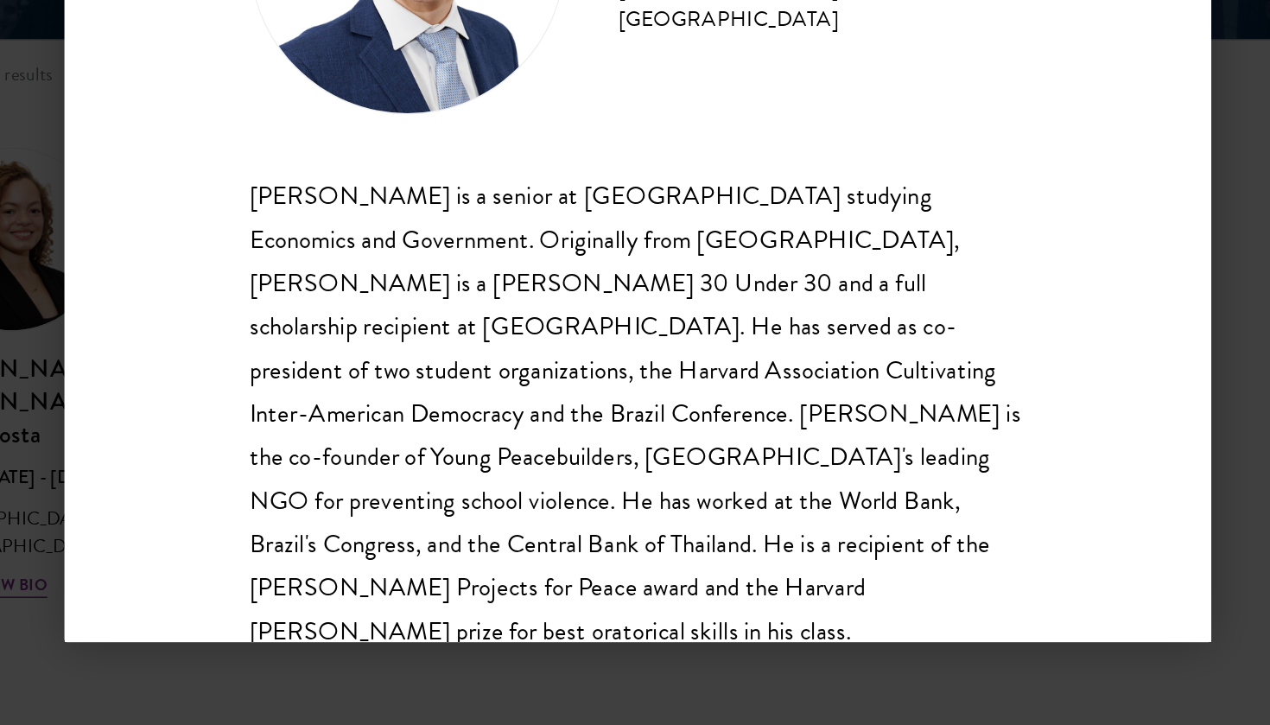
click at [380, 359] on div "[PERSON_NAME] is a senior at [GEOGRAPHIC_DATA] studying Economics and Governmen…" at bounding box center [635, 530] width 510 height 343
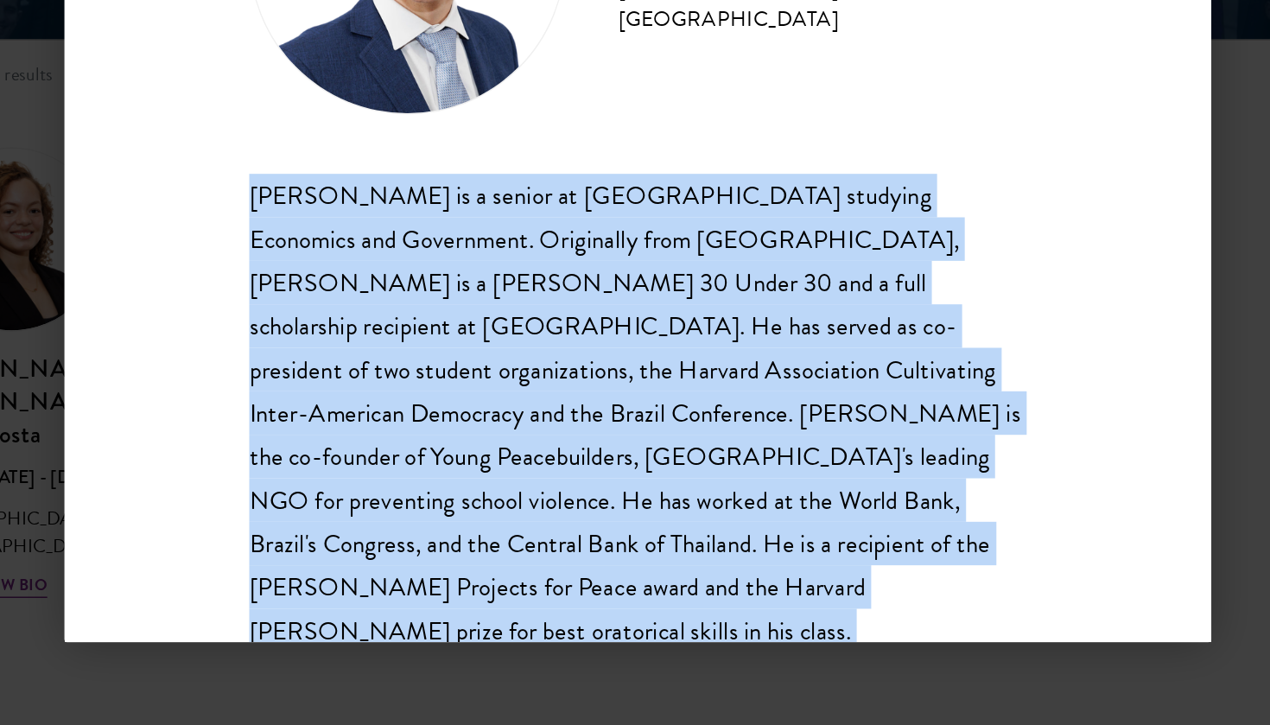
click at [380, 359] on div "[PERSON_NAME] is a senior at [GEOGRAPHIC_DATA] studying Economics and Governmen…" at bounding box center [635, 530] width 510 height 343
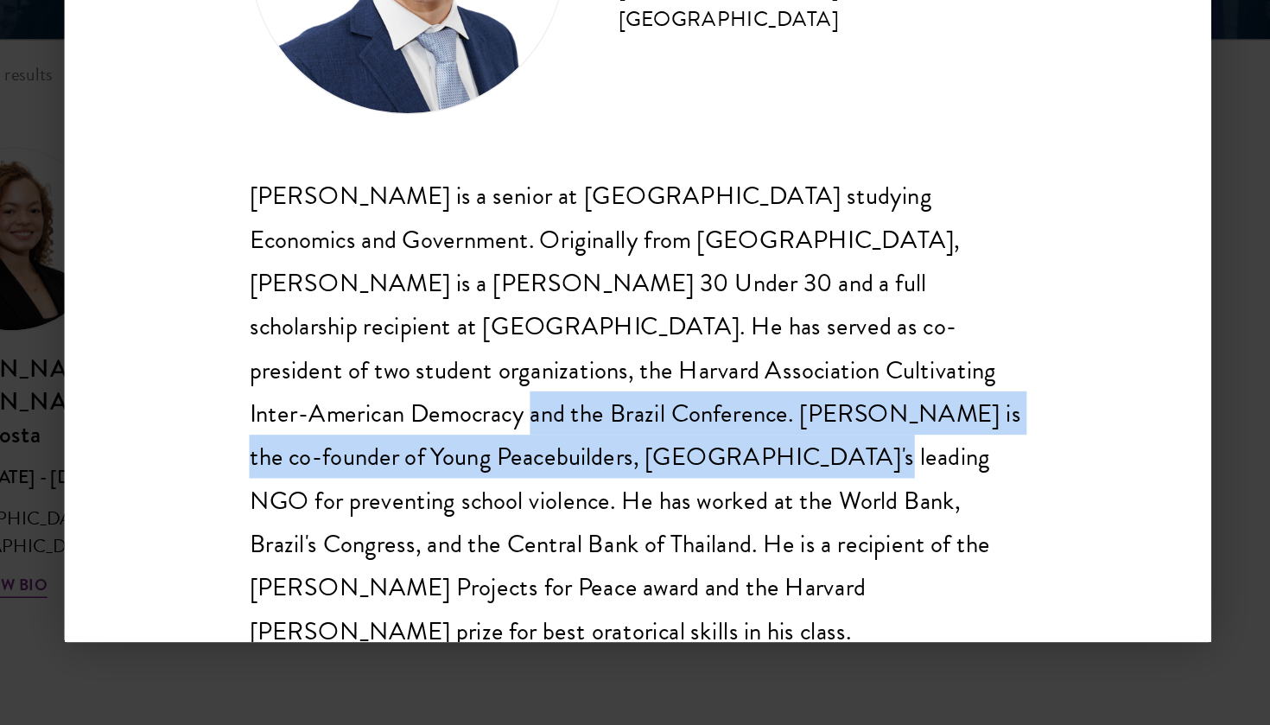
drag, startPoint x: 487, startPoint y: 239, endPoint x: 698, endPoint y: 266, distance: 213.5
click at [698, 266] on div "[PERSON_NAME] Class of [DATE] - [DATE] [GEOGRAPHIC_DATA] - [GEOGRAPHIC_DATA] [P…" at bounding box center [635, 362] width 752 height 605
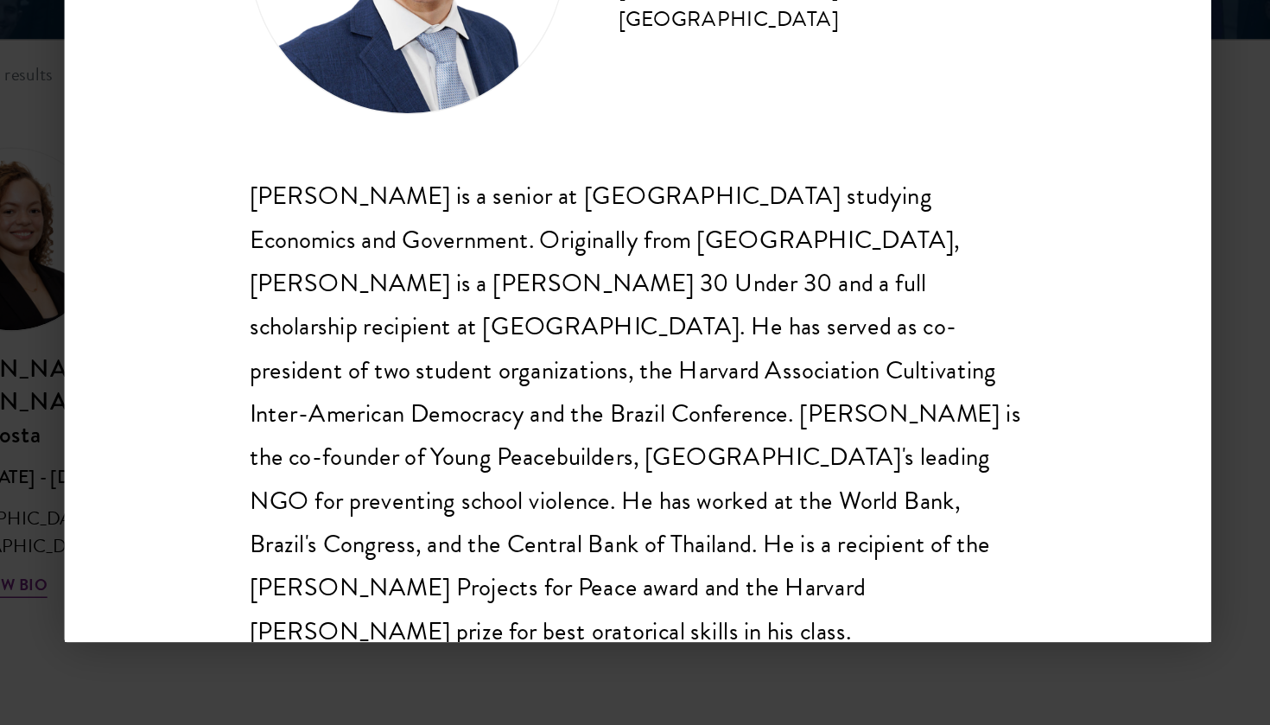
click at [698, 266] on div "[PERSON_NAME] Class of [DATE] - [DATE] [GEOGRAPHIC_DATA] - [GEOGRAPHIC_DATA] [P…" at bounding box center [635, 362] width 752 height 605
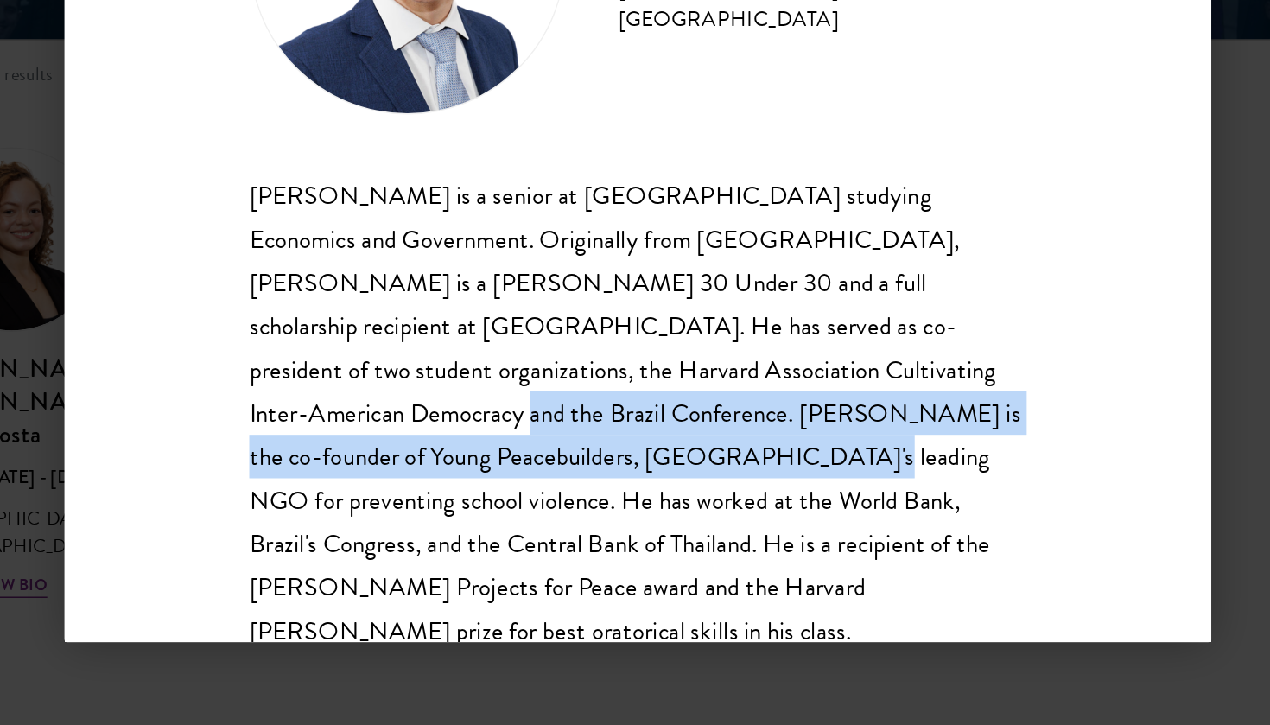
drag, startPoint x: 490, startPoint y: 241, endPoint x: 678, endPoint y: 266, distance: 189.2
click at [678, 266] on div "[PERSON_NAME] Class of [DATE] - [DATE] [GEOGRAPHIC_DATA] - [GEOGRAPHIC_DATA] [P…" at bounding box center [635, 362] width 752 height 605
drag, startPoint x: 488, startPoint y: 240, endPoint x: 703, endPoint y: 273, distance: 216.8
click at [703, 273] on div "[PERSON_NAME] Class of [DATE] - [DATE] [GEOGRAPHIC_DATA] - [GEOGRAPHIC_DATA] [P…" at bounding box center [635, 362] width 752 height 605
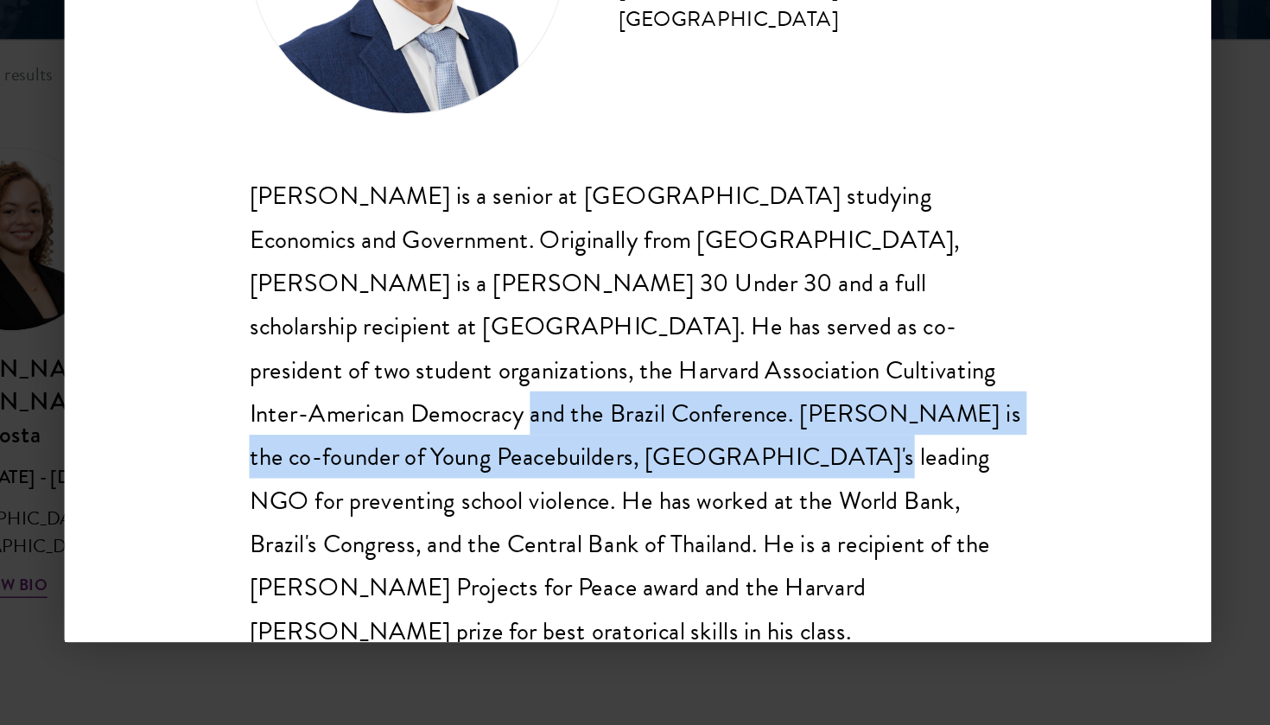
click at [703, 273] on div "[PERSON_NAME] Class of [DATE] - [DATE] [GEOGRAPHIC_DATA] - [GEOGRAPHIC_DATA] [P…" at bounding box center [635, 362] width 752 height 605
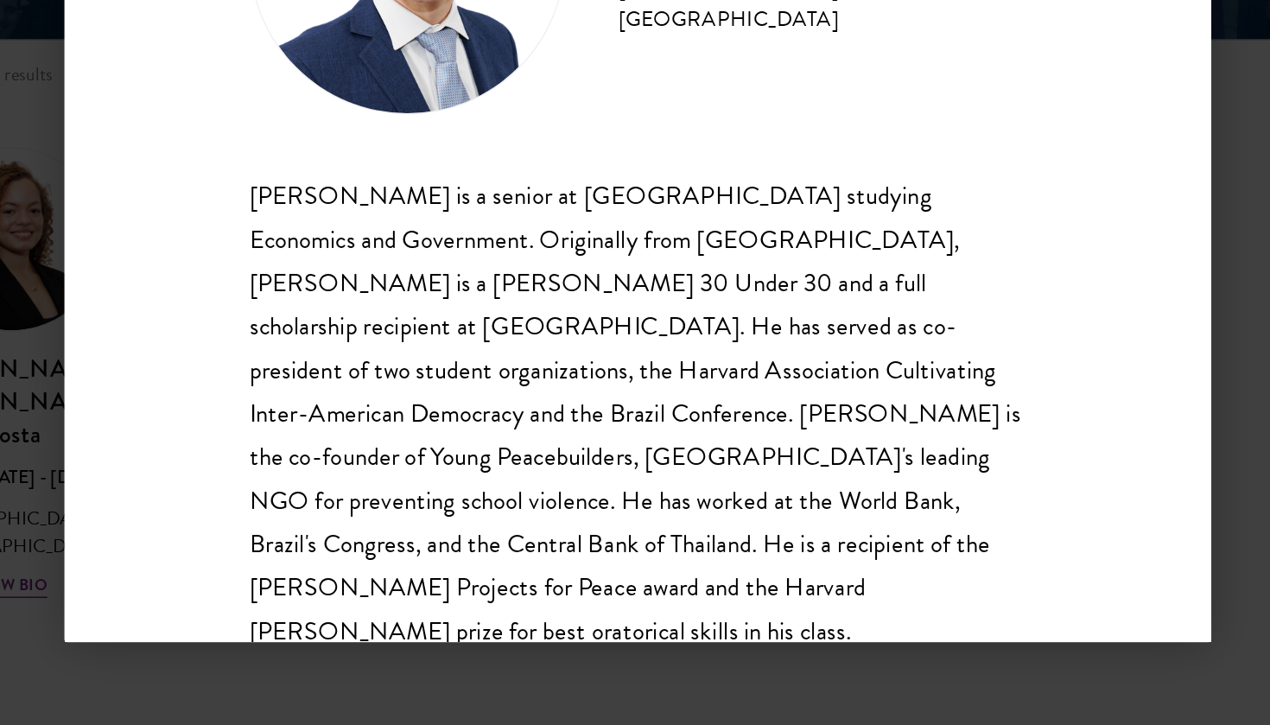
scroll to position [2125, 0]
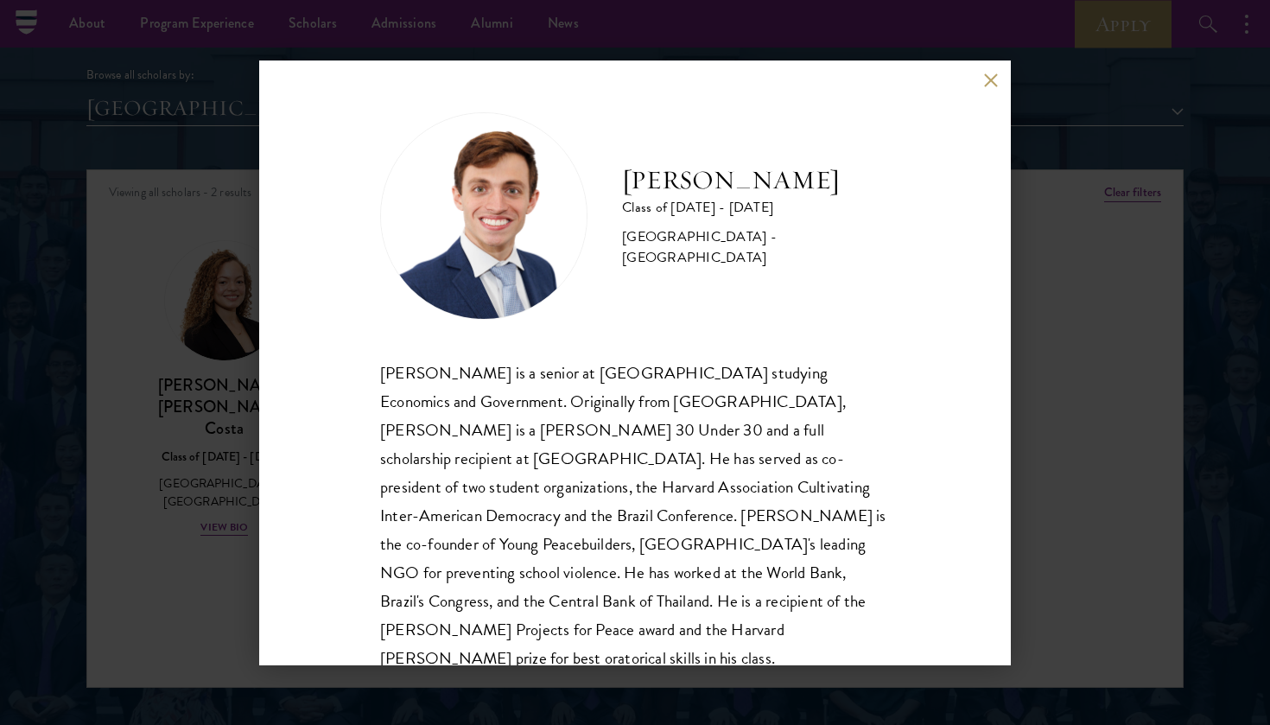
click at [990, 79] on button at bounding box center [990, 80] width 15 height 15
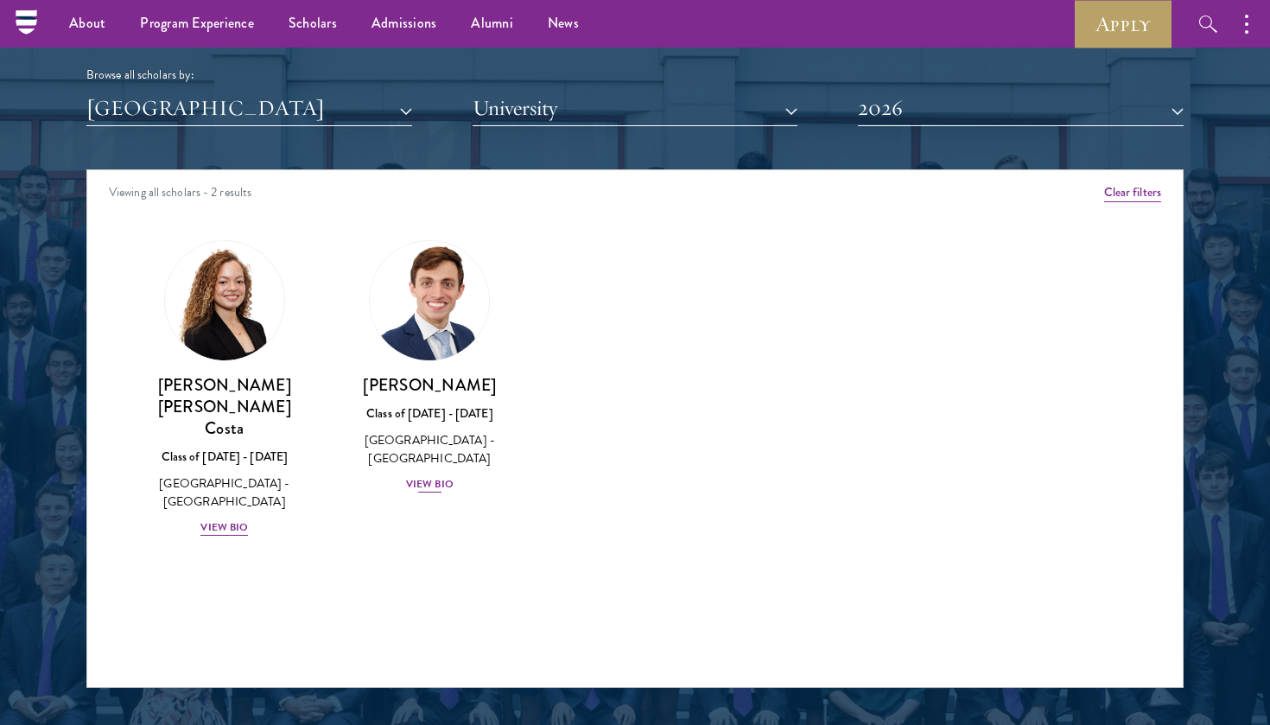
click at [438, 468] on div "[PERSON_NAME] Class of [DATE] - [DATE] [GEOGRAPHIC_DATA] - [GEOGRAPHIC_DATA] Vi…" at bounding box center [430, 434] width 171 height 120
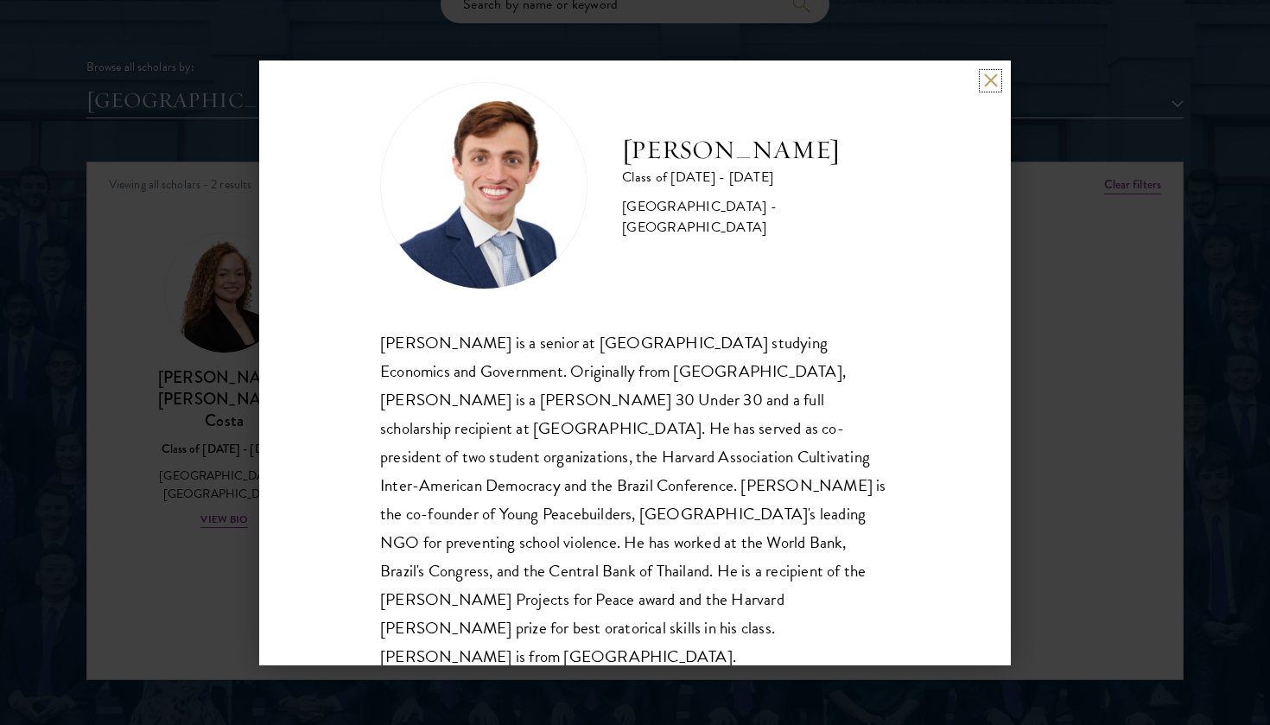
scroll to position [2154, 0]
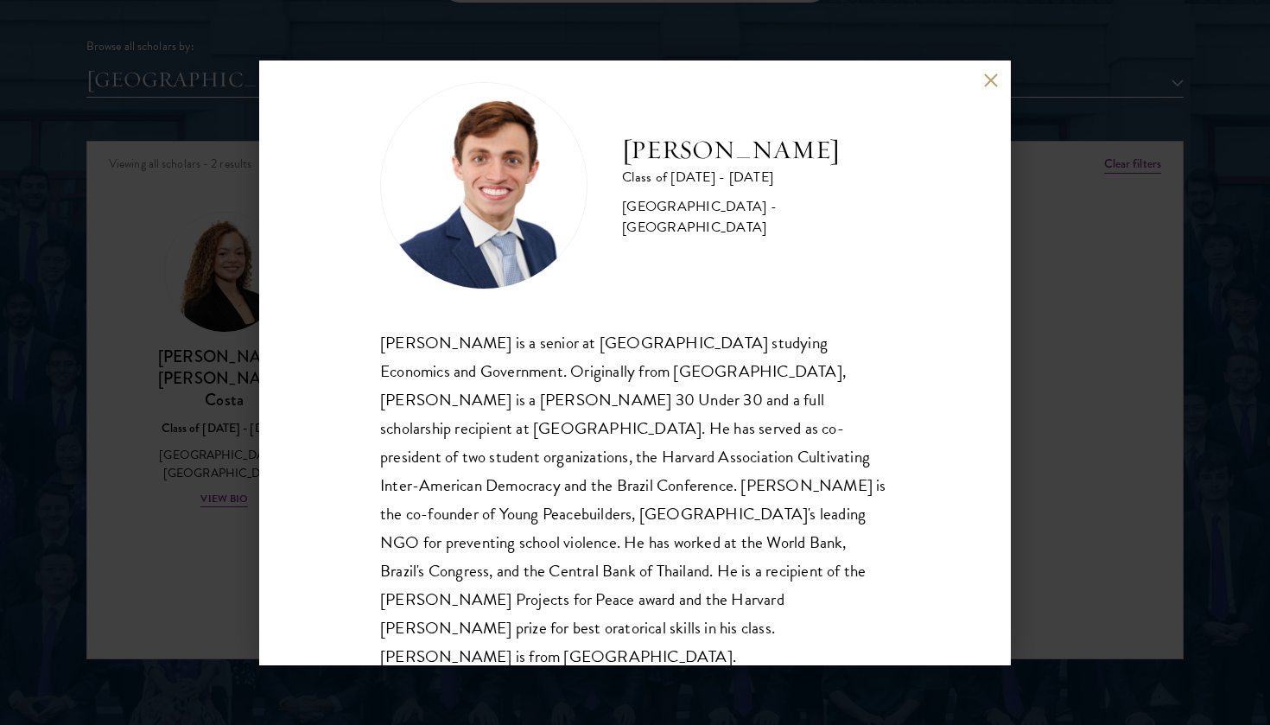
click at [987, 86] on button at bounding box center [990, 80] width 15 height 15
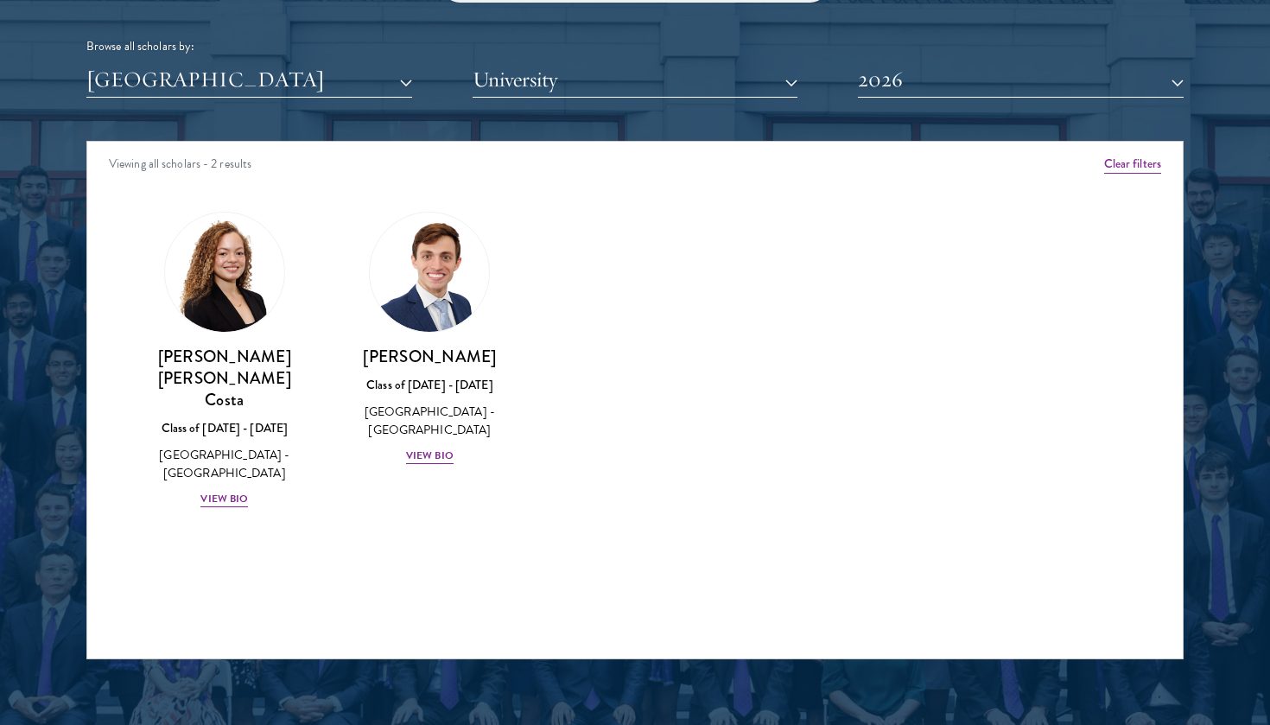
click at [926, 87] on button "2026" at bounding box center [1021, 79] width 326 height 35
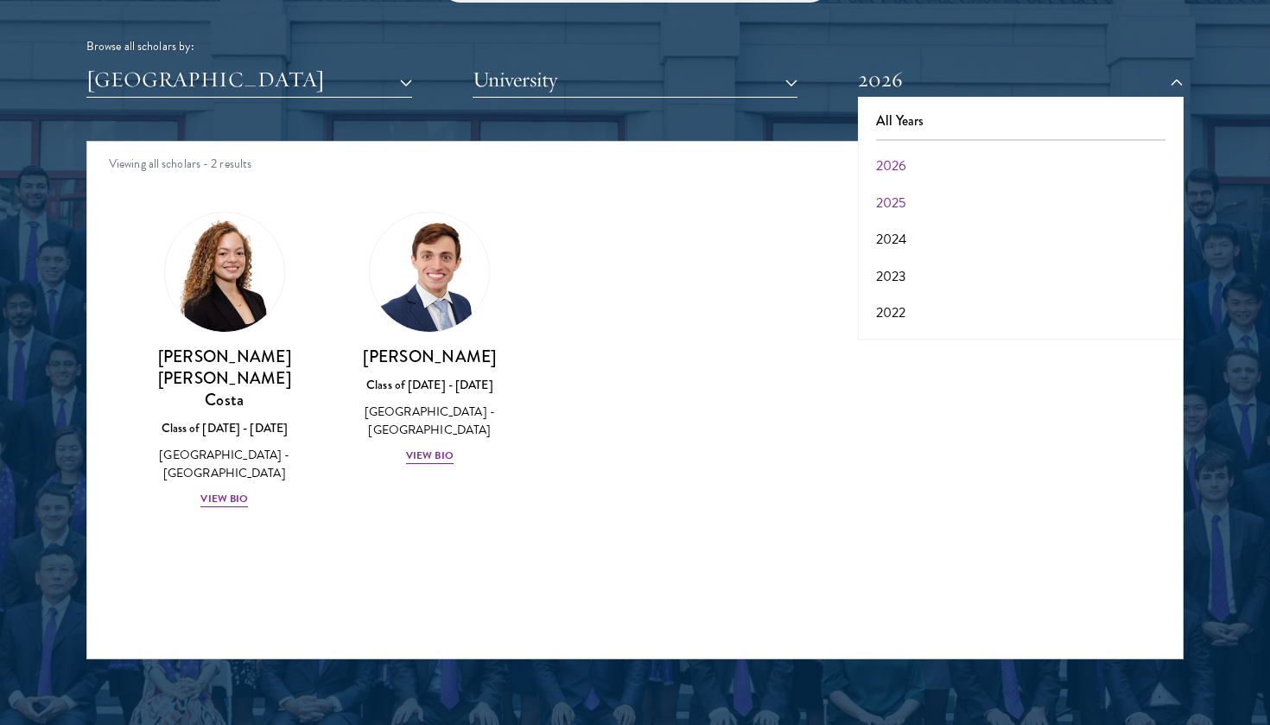
click at [884, 201] on button "2025" at bounding box center [1020, 203] width 315 height 36
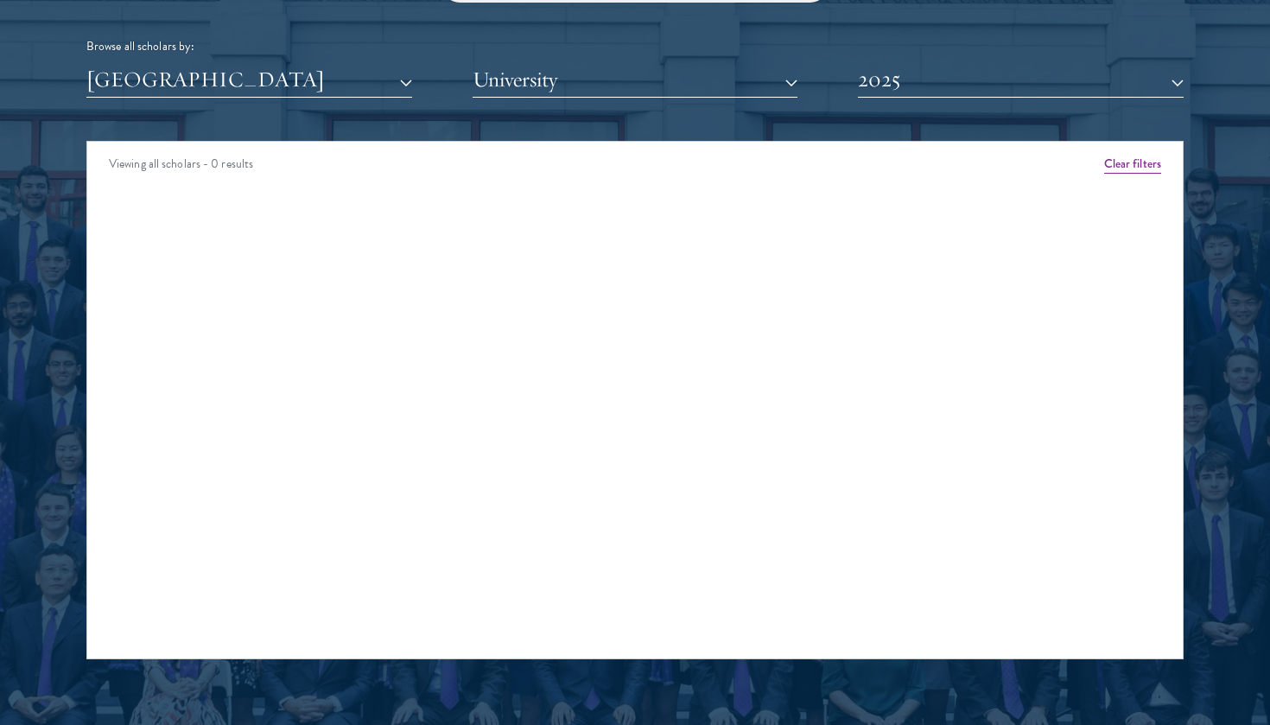
click at [916, 81] on button "2025" at bounding box center [1021, 79] width 326 height 35
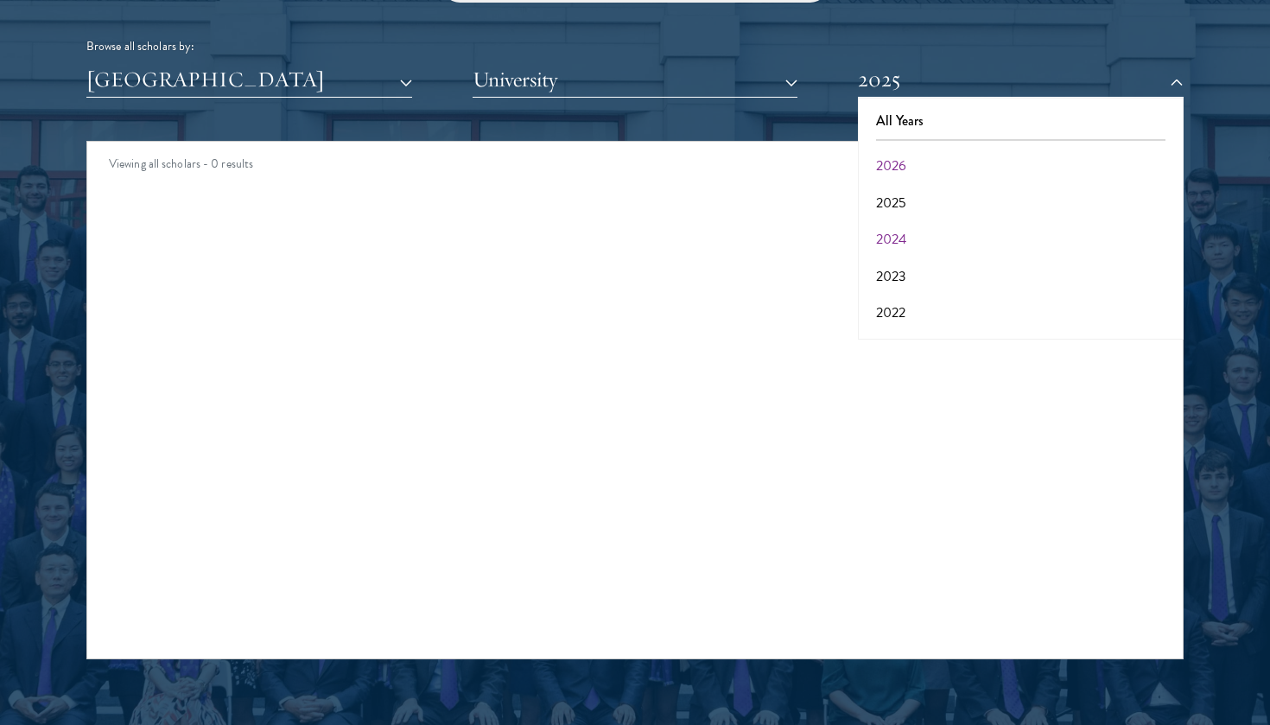
click at [889, 221] on button "2024" at bounding box center [1020, 239] width 315 height 36
